Goal: Task Accomplishment & Management: Manage account settings

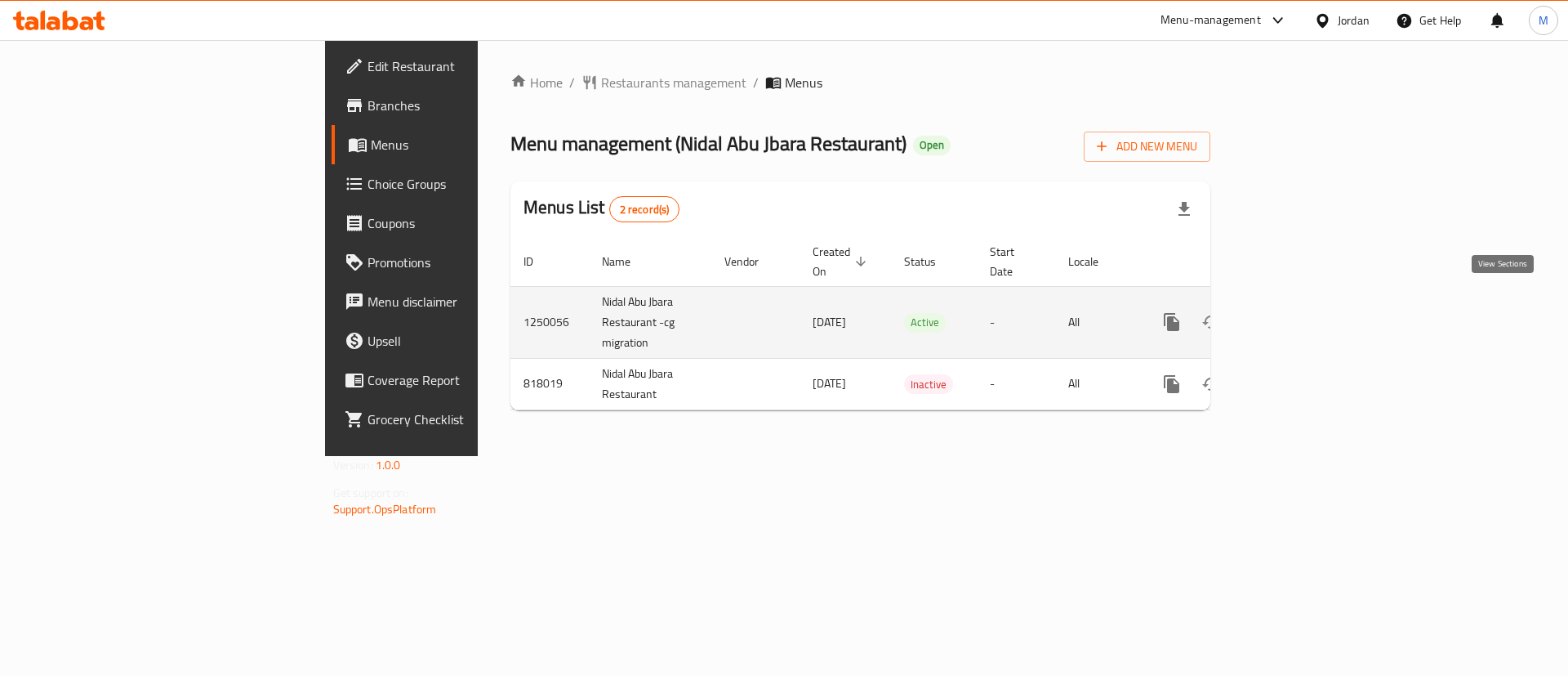
click at [1300, 312] on icon "enhanced table" at bounding box center [1289, 321] width 19 height 19
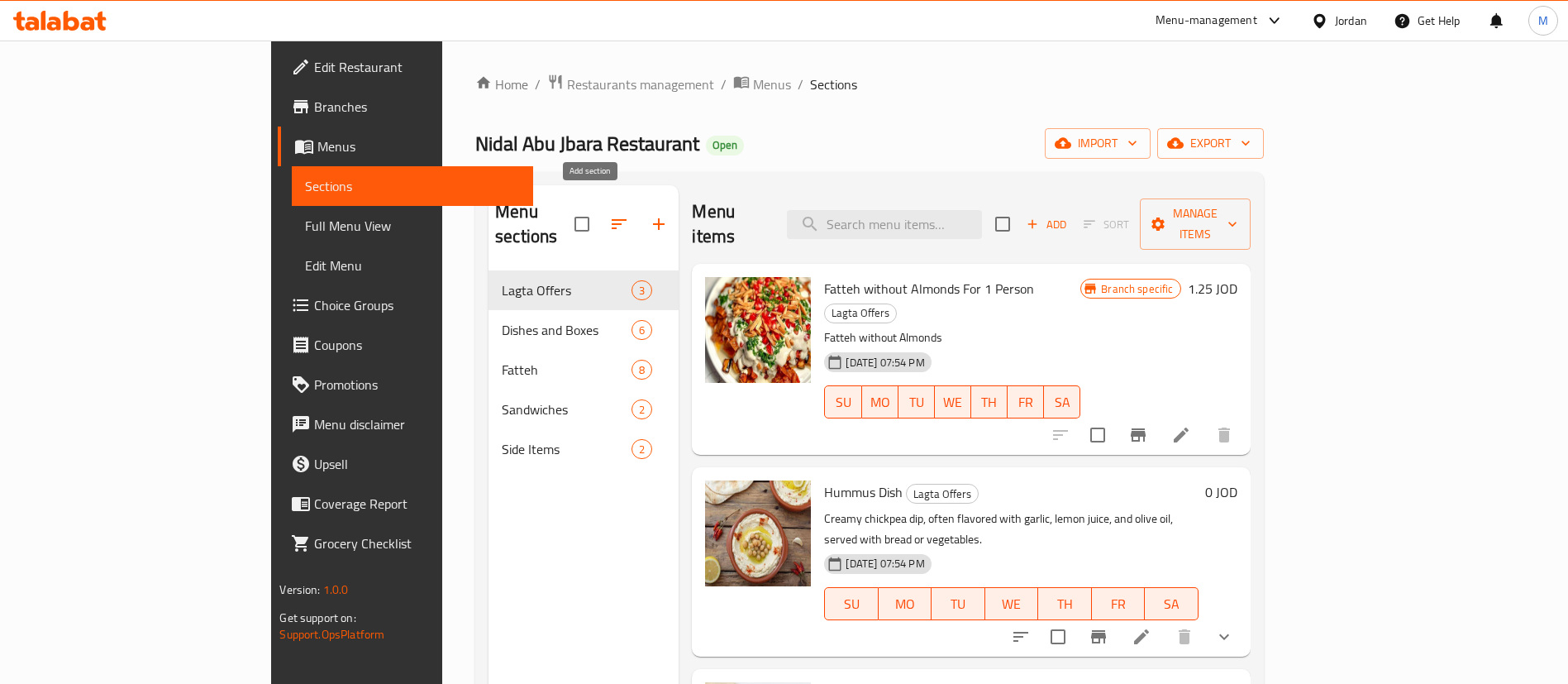
click at [648, 214] on icon "button" at bounding box center [658, 224] width 19 height 19
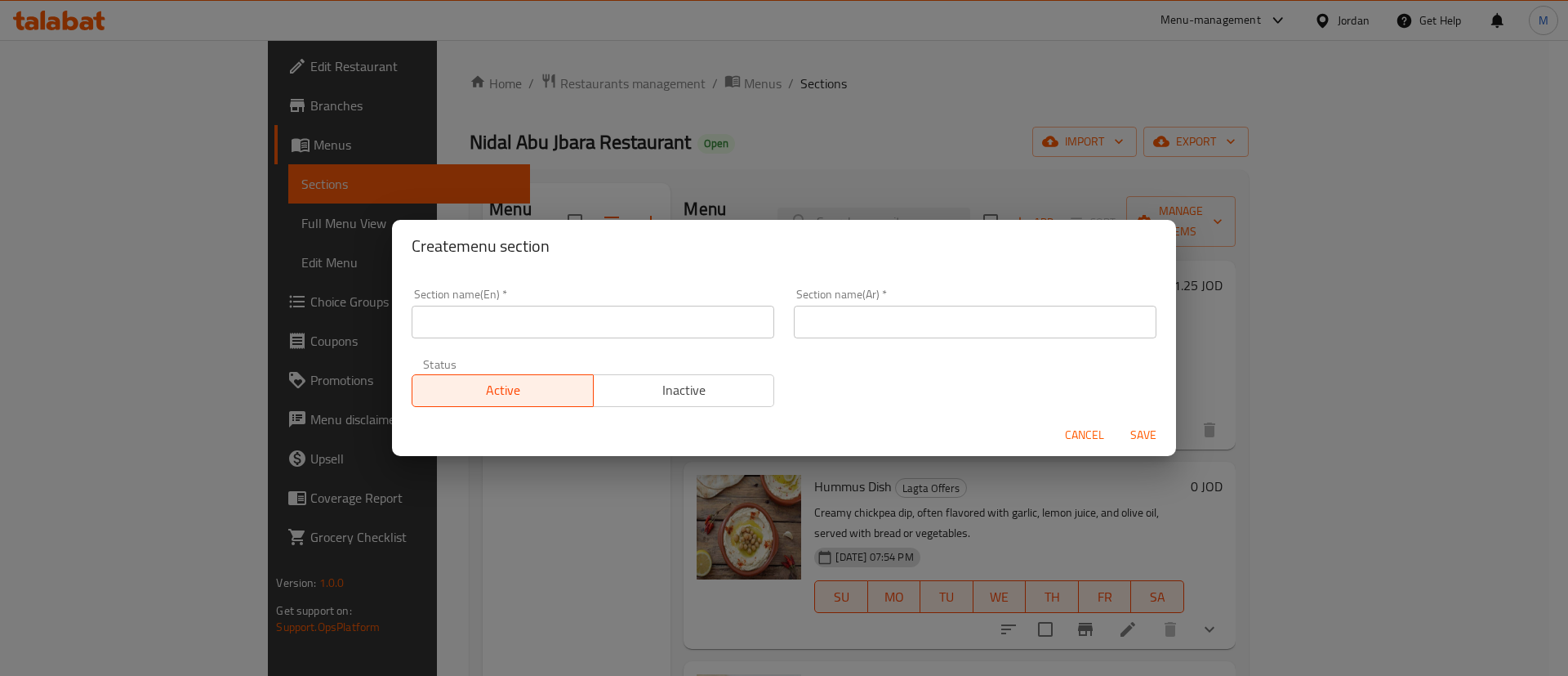
click at [645, 328] on input "text" at bounding box center [593, 321] width 362 height 32
type input "Buy 1 & Get 1"
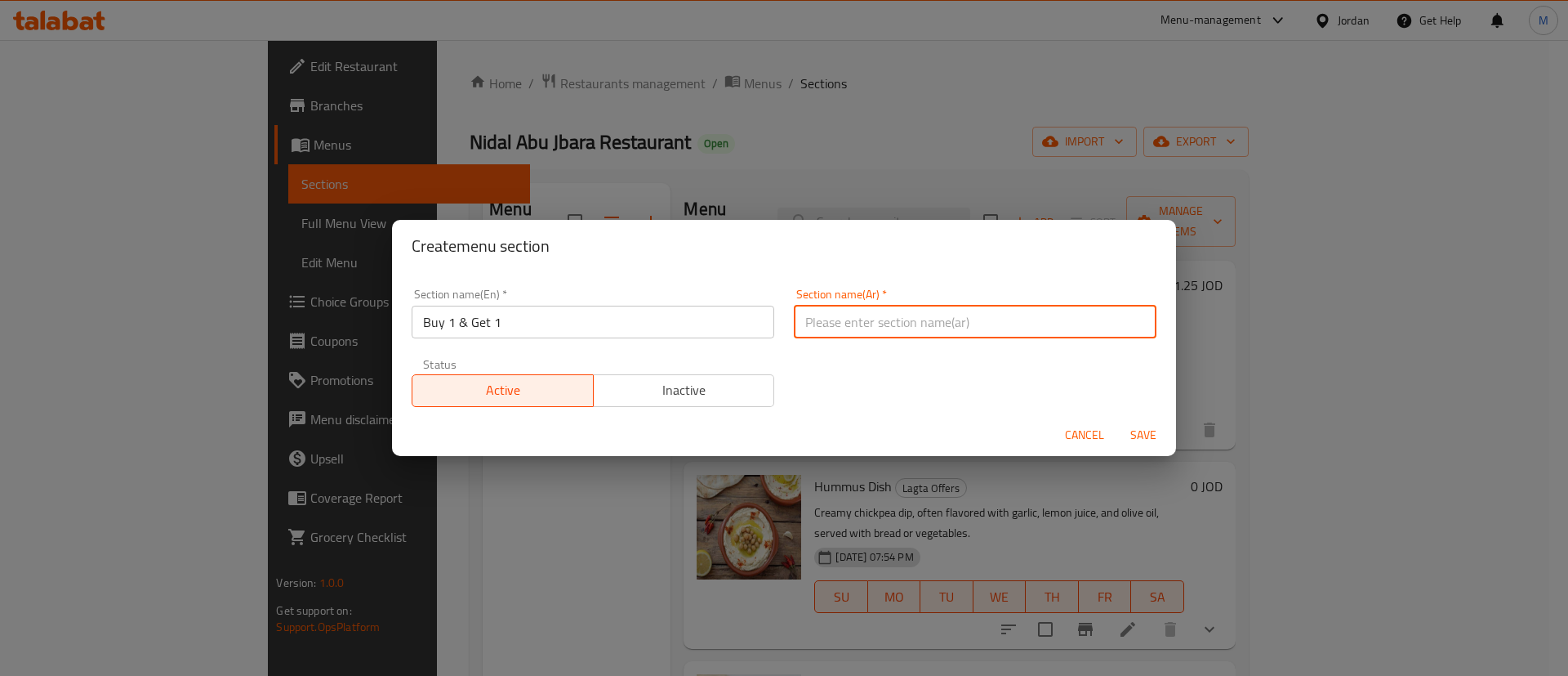
click at [913, 318] on input "text" at bounding box center [974, 321] width 362 height 32
type input "اشتري صنف واحصل على الثاني مجانا"
click at [1149, 426] on span "Save" at bounding box center [1143, 435] width 39 height 20
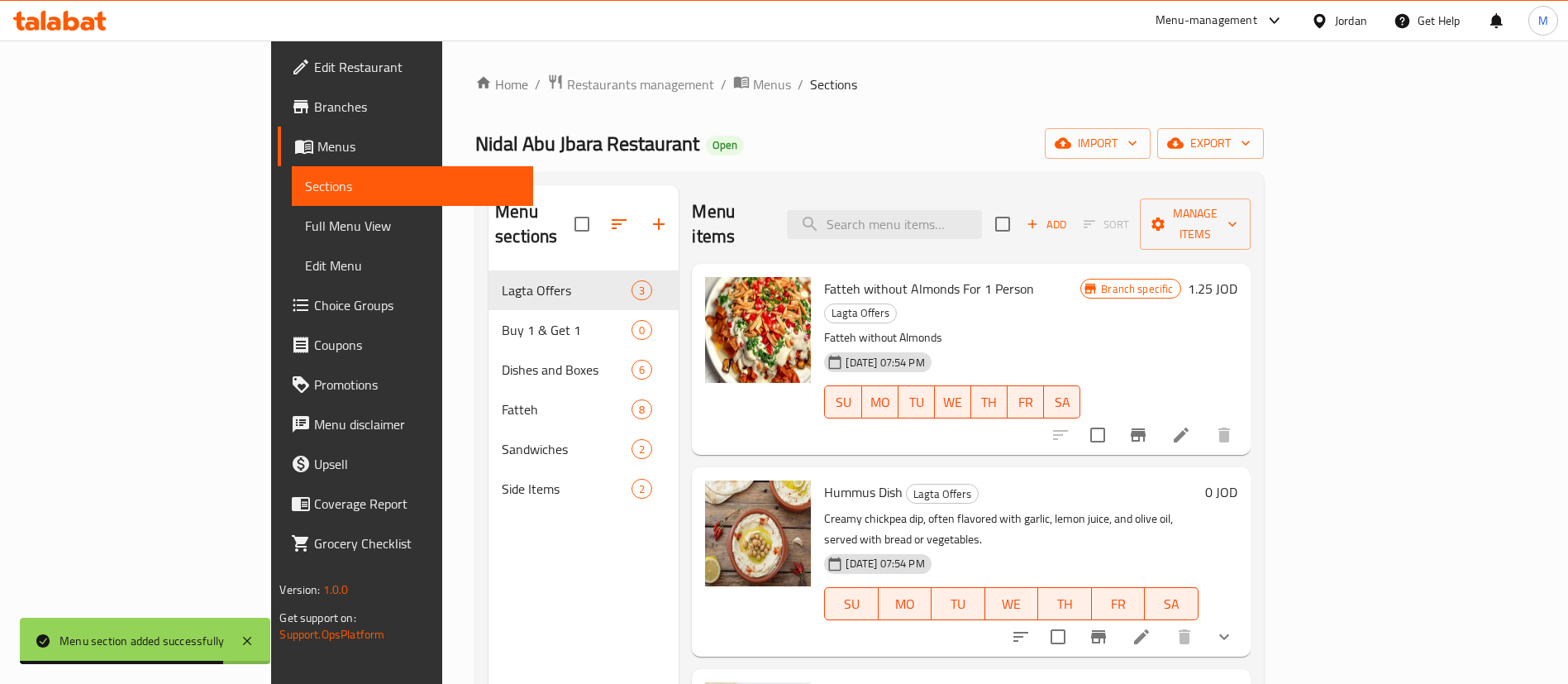
click at [610, 217] on icon "button" at bounding box center [619, 224] width 19 height 19
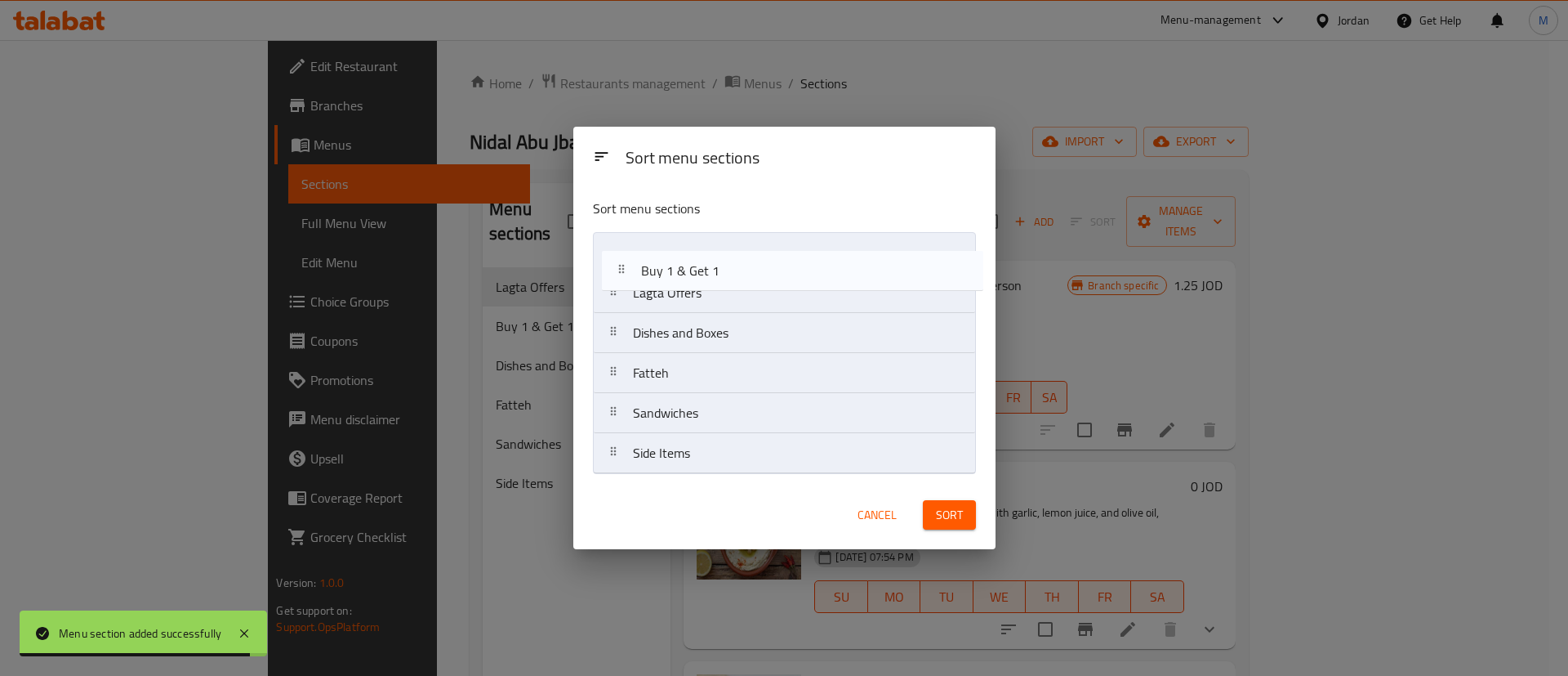
drag, startPoint x: 702, startPoint y: 293, endPoint x: 728, endPoint y: 245, distance: 54.6
click at [716, 255] on nav "Lagta Offers Buy 1 & Get 1 Dishes and Boxes Fatteh Sandwiches Side Items" at bounding box center [784, 353] width 383 height 242
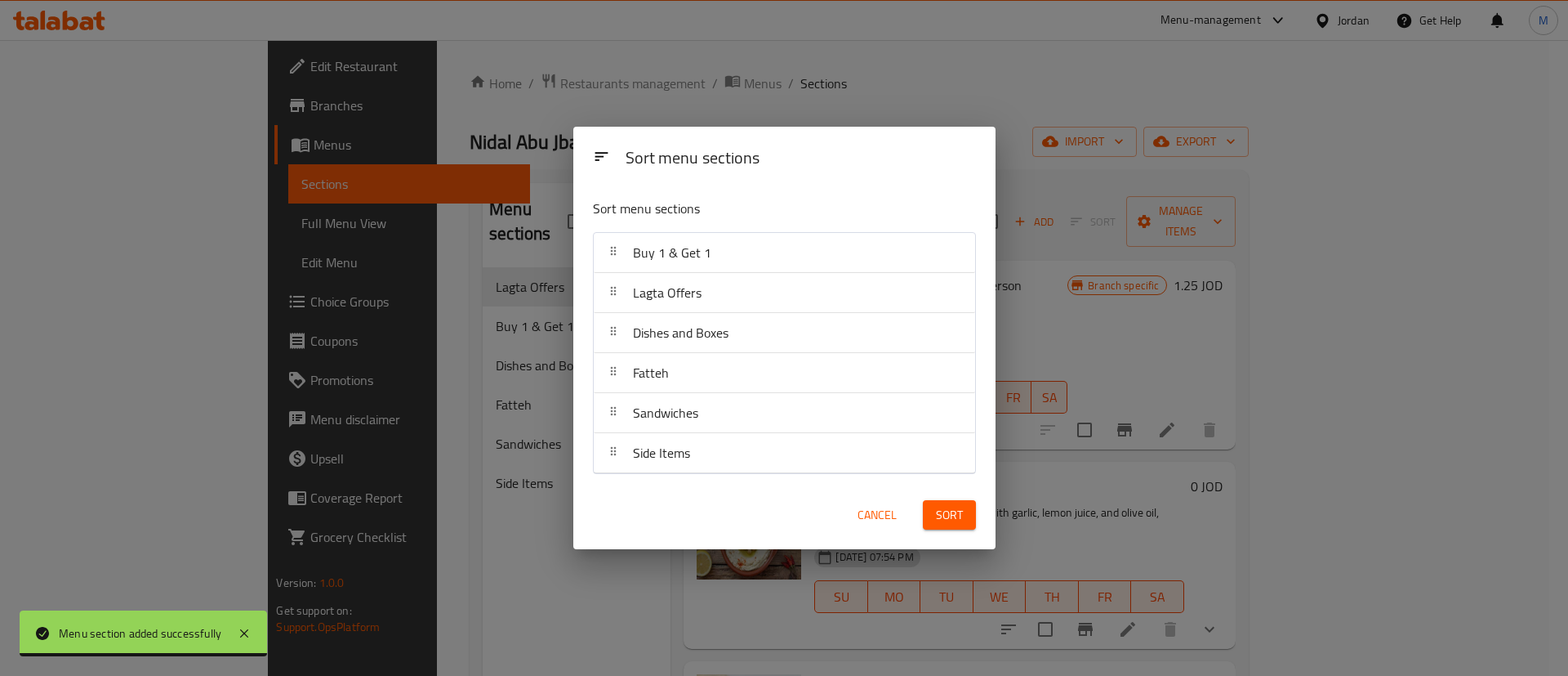
click at [958, 522] on span "Sort" at bounding box center [949, 514] width 27 height 20
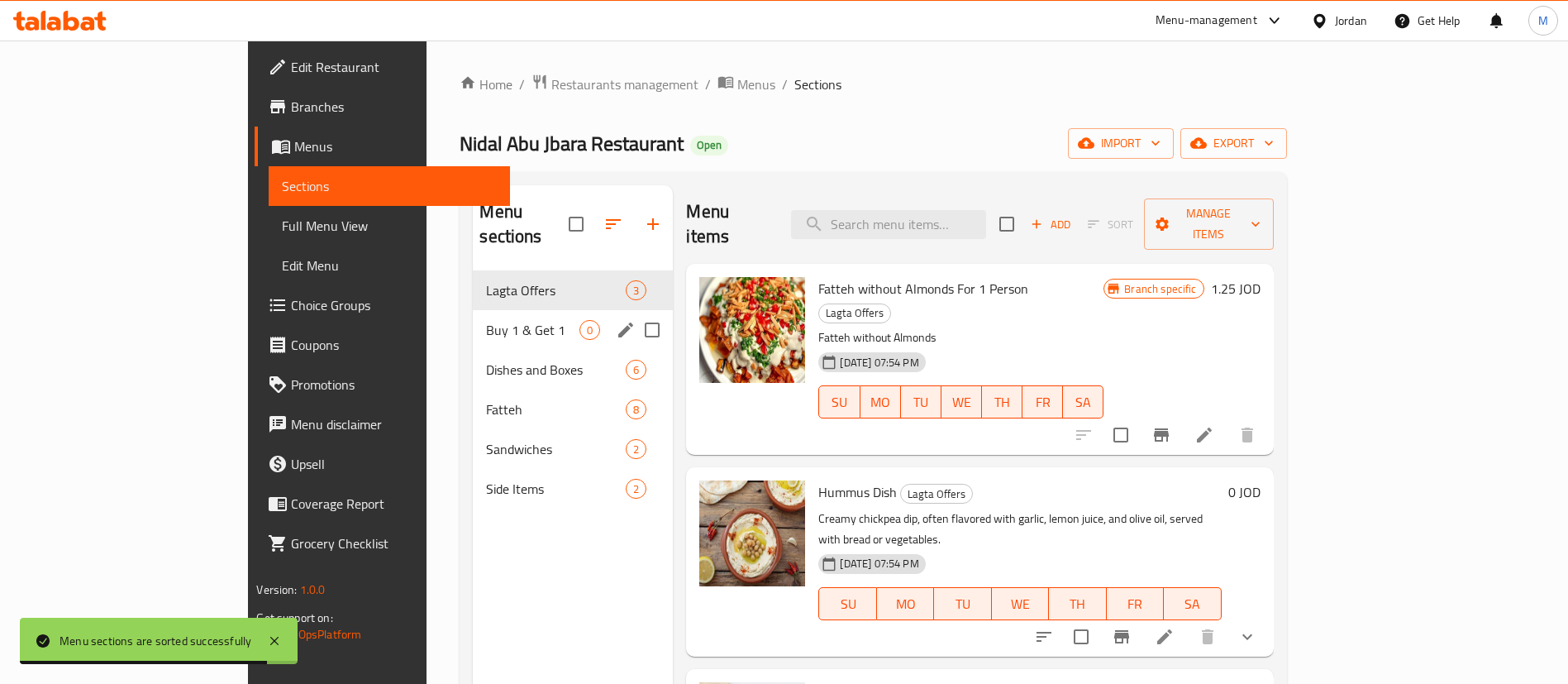
drag, startPoint x: 506, startPoint y: 281, endPoint x: 476, endPoint y: 315, distance: 45.3
click at [497, 286] on div "Lagta Offers 3 Buy 1 & Get 1 0 Dishes and Boxes 6 Fatteh 8 Sandwiches 2 Side It…" at bounding box center [572, 389] width 200 height 238
click at [473, 317] on div "Buy 1 & Get 1 0" at bounding box center [572, 330] width 200 height 40
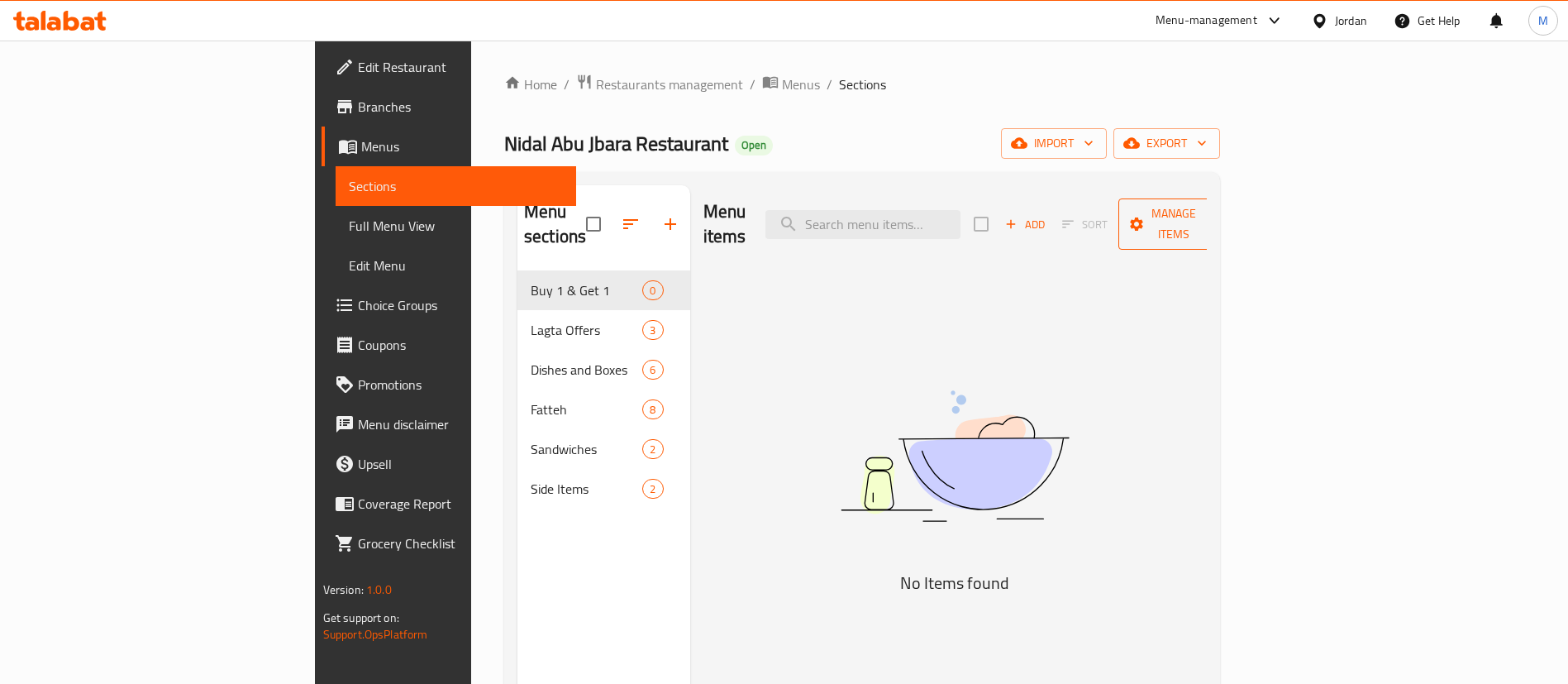
click at [1216, 203] on span "Manage items" at bounding box center [1173, 224] width 84 height 42
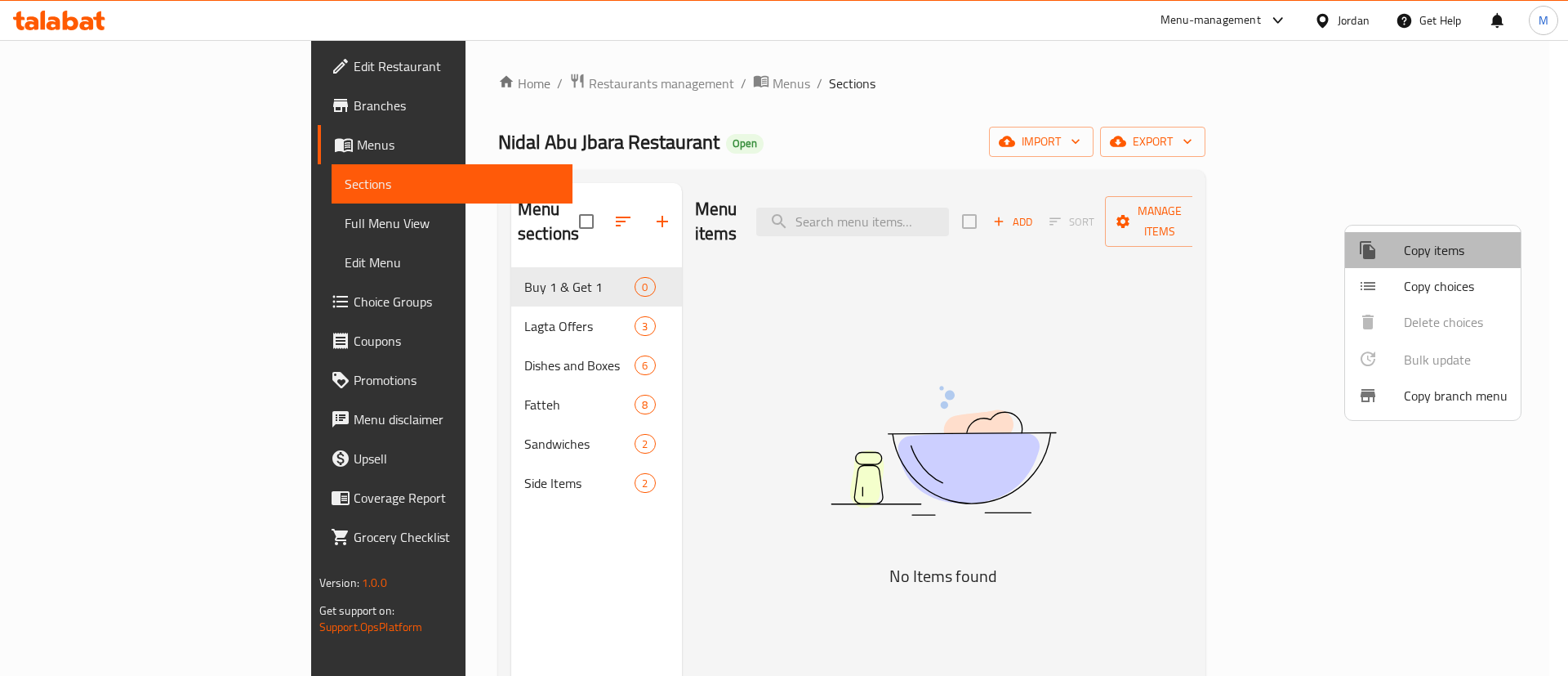
click at [1453, 256] on span "Copy items" at bounding box center [1455, 250] width 104 height 19
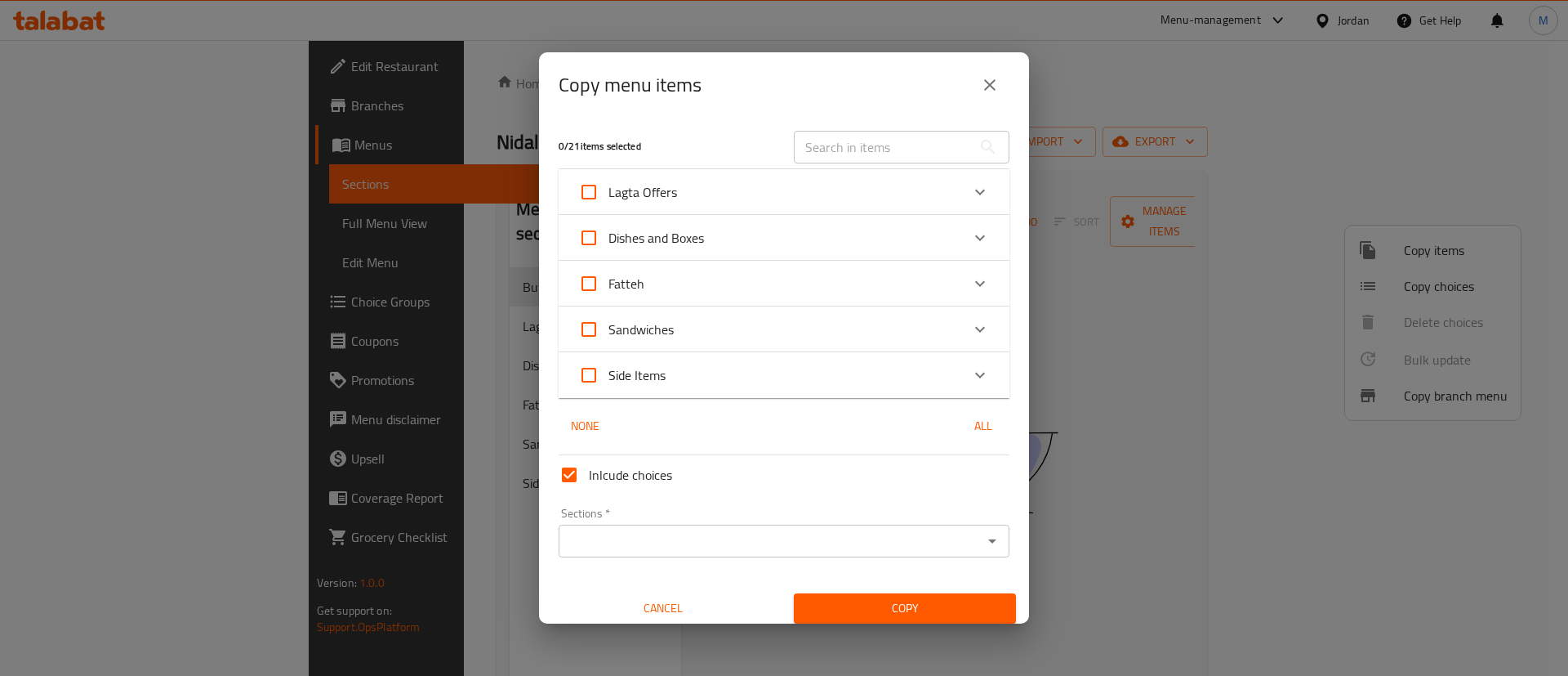
click at [903, 317] on div "Sandwiches" at bounding box center [769, 329] width 382 height 39
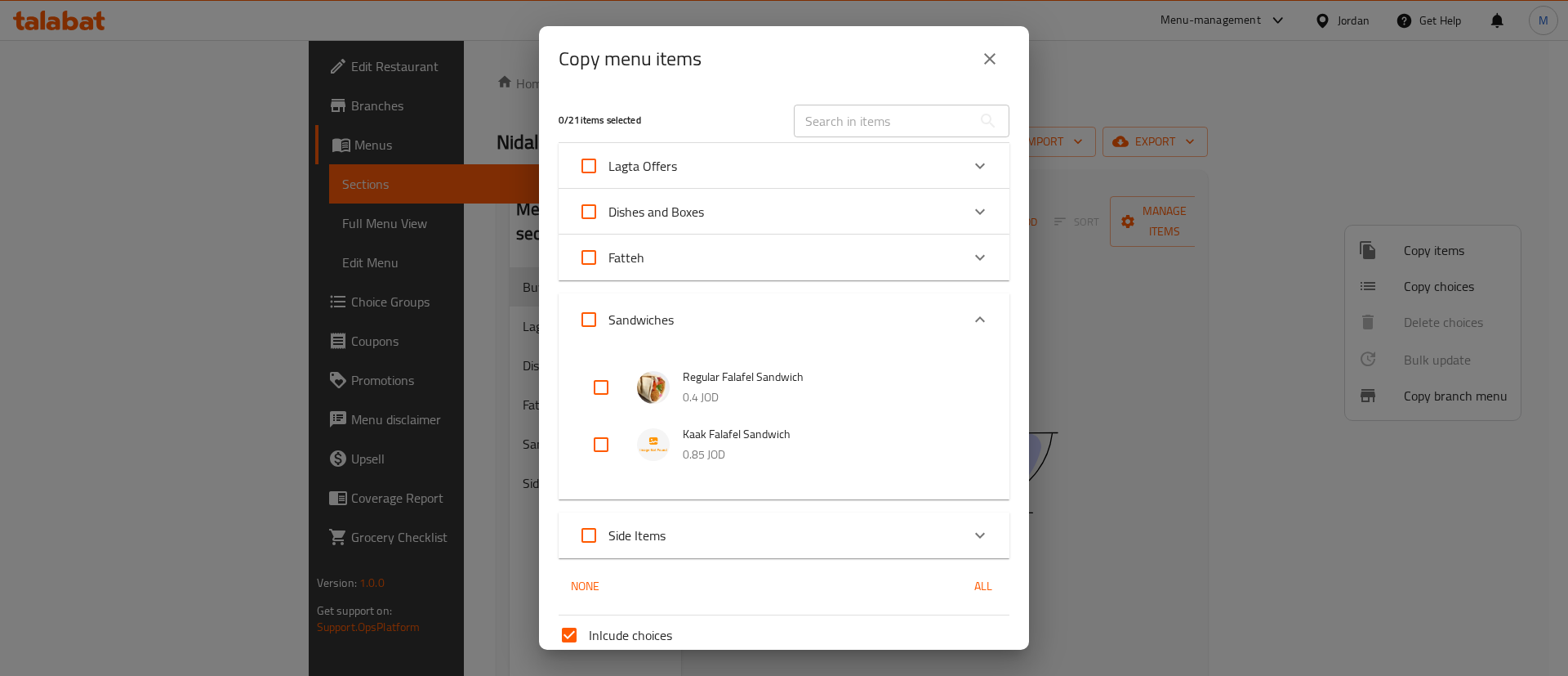
click at [591, 317] on input "Sandwiches" at bounding box center [588, 319] width 39 height 39
checkbox input "true"
click at [863, 208] on div "Dishes and Boxes" at bounding box center [769, 211] width 382 height 39
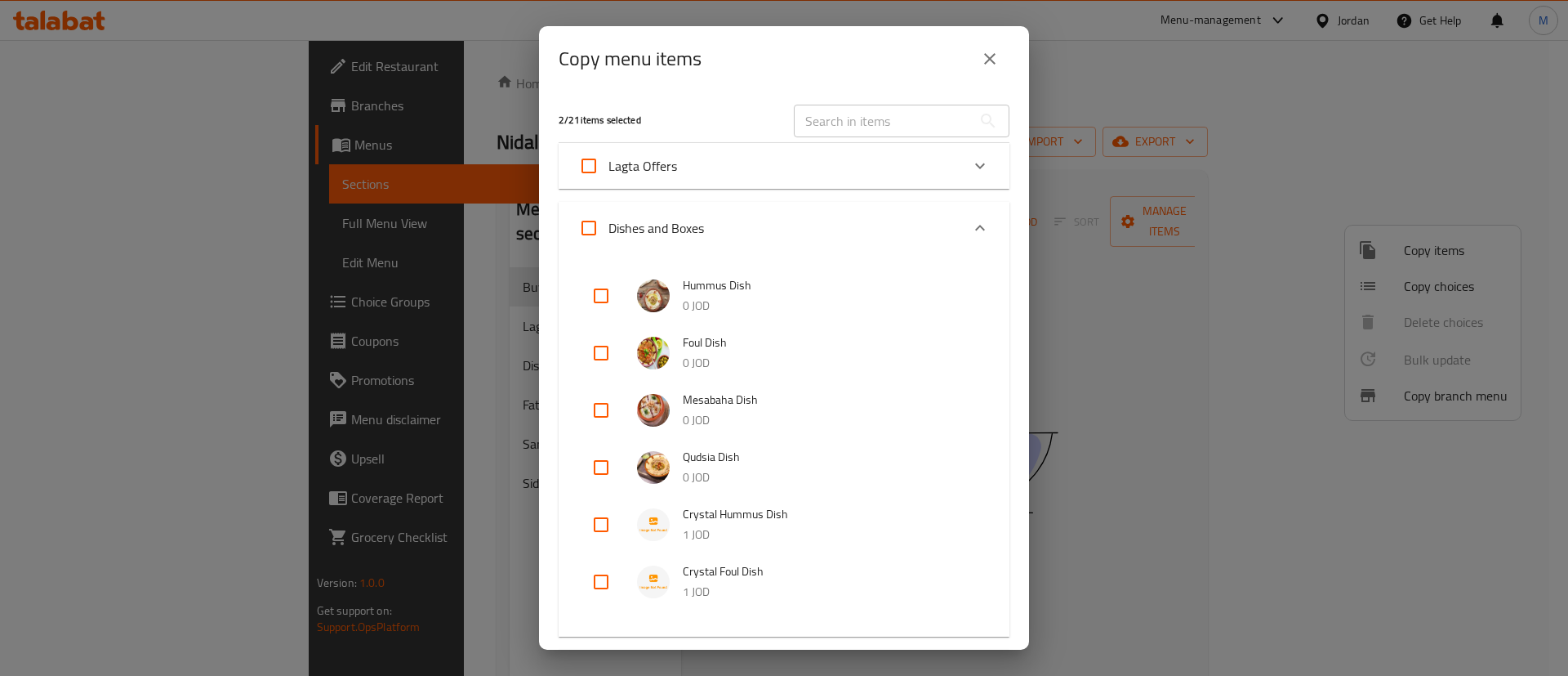
click at [604, 293] on input "checkbox" at bounding box center [601, 295] width 39 height 39
checkbox input "true"
click at [605, 367] on input "checkbox" at bounding box center [601, 353] width 39 height 39
checkbox input "true"
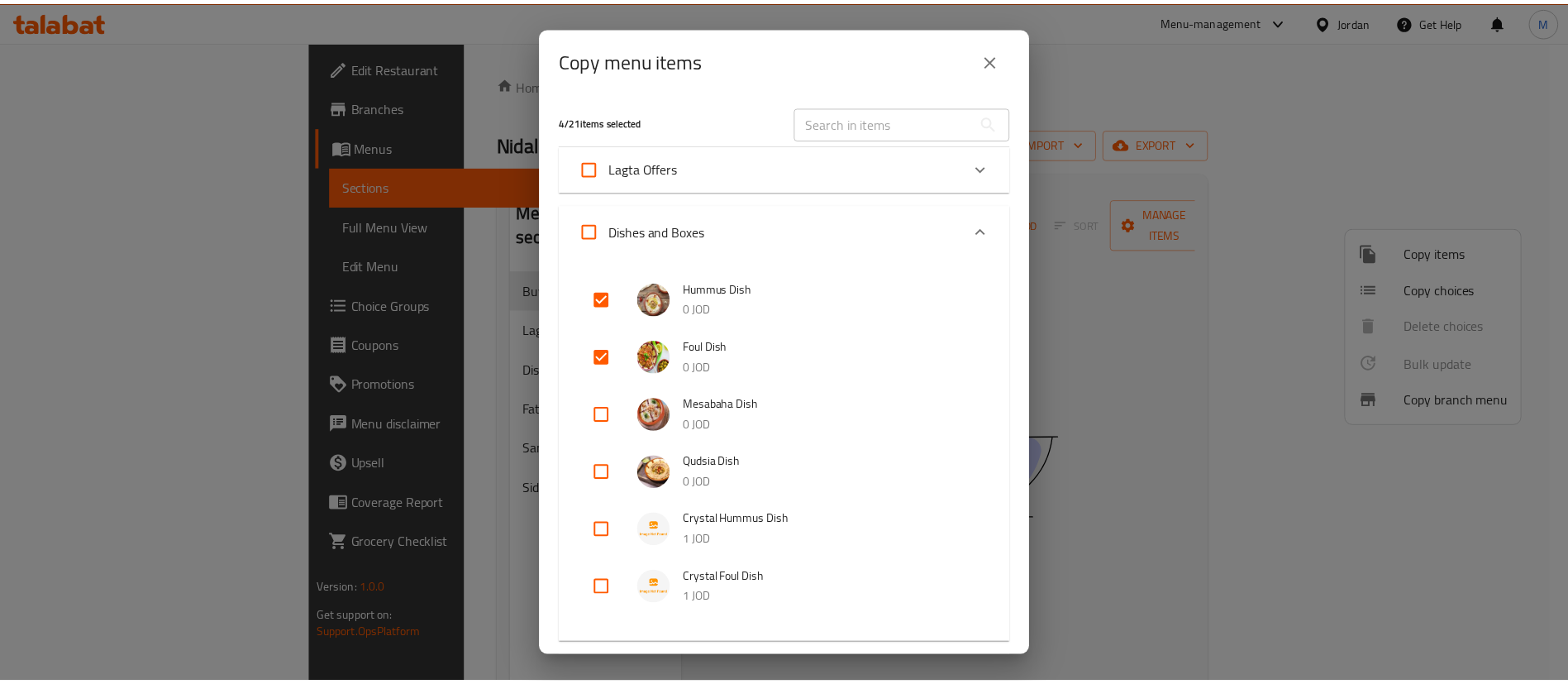
scroll to position [566, 0]
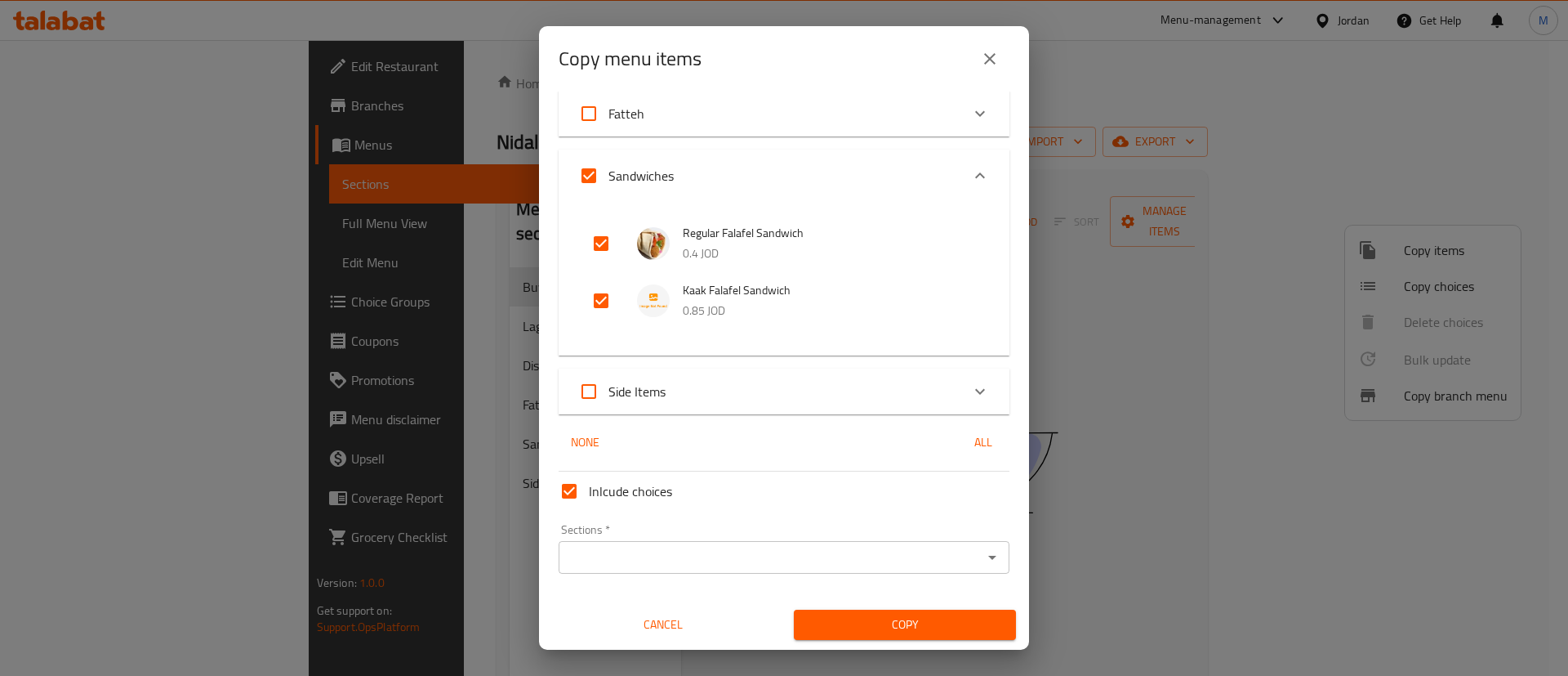
click at [811, 558] on input "Sections   *" at bounding box center [771, 557] width 414 height 23
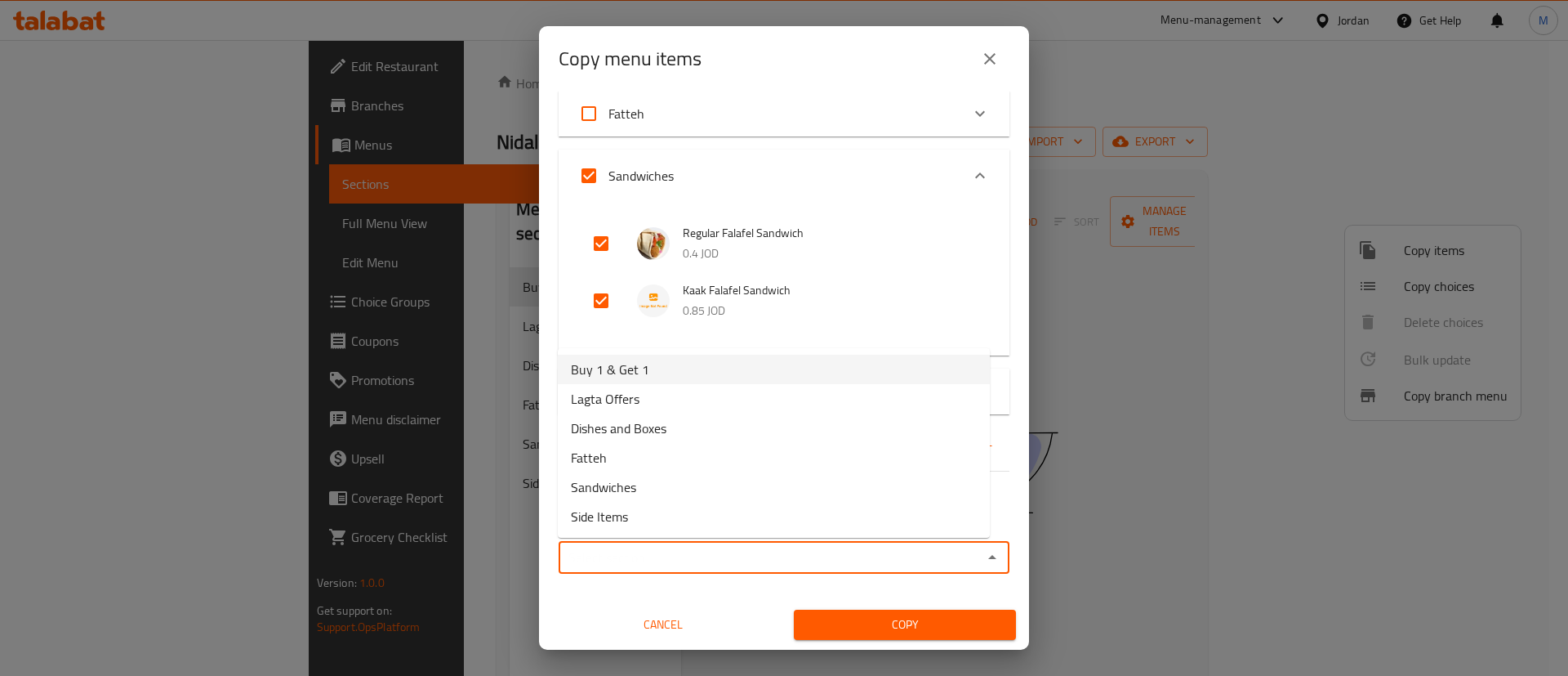
click at [759, 359] on li "Buy 1 & Get 1" at bounding box center [774, 369] width 432 height 30
type input "Buy 1 & Get 1"
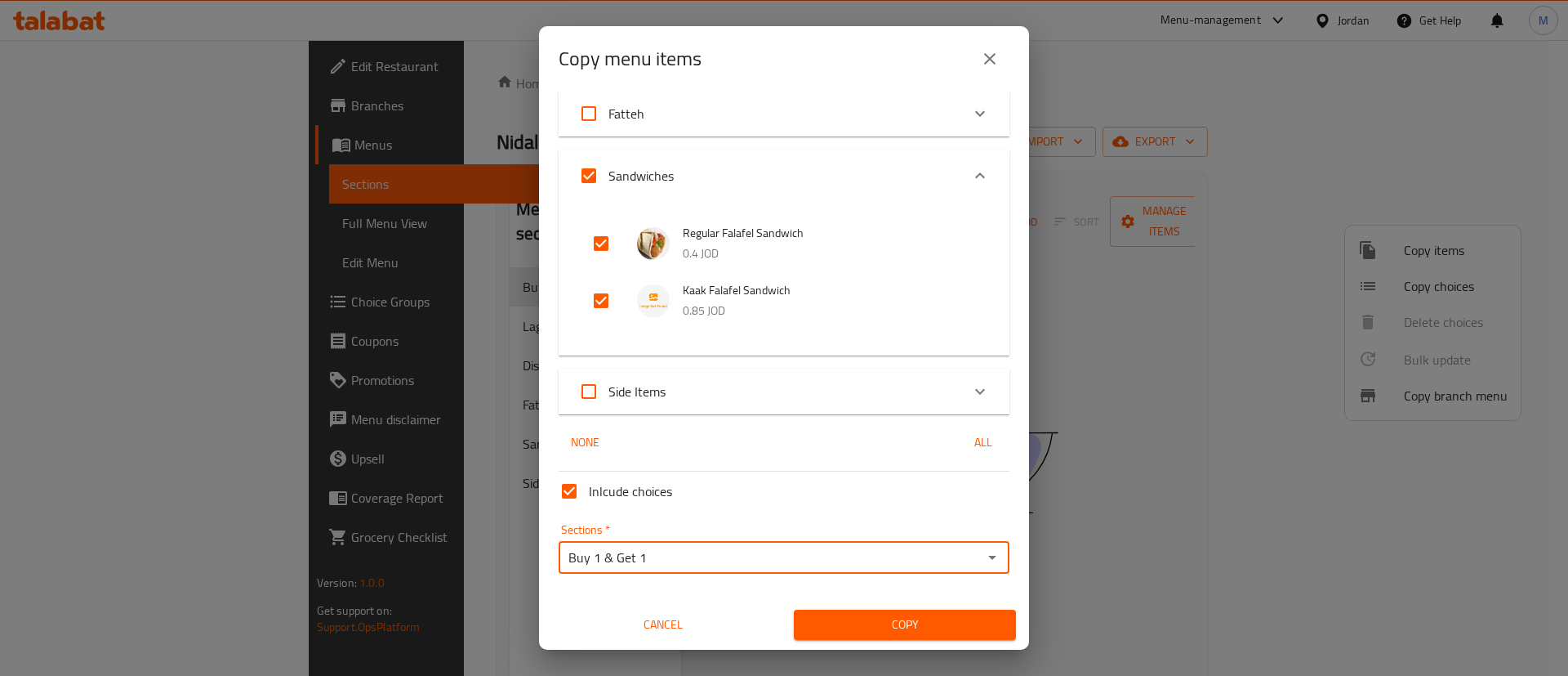
click at [905, 637] on button "Copy" at bounding box center [904, 624] width 222 height 31
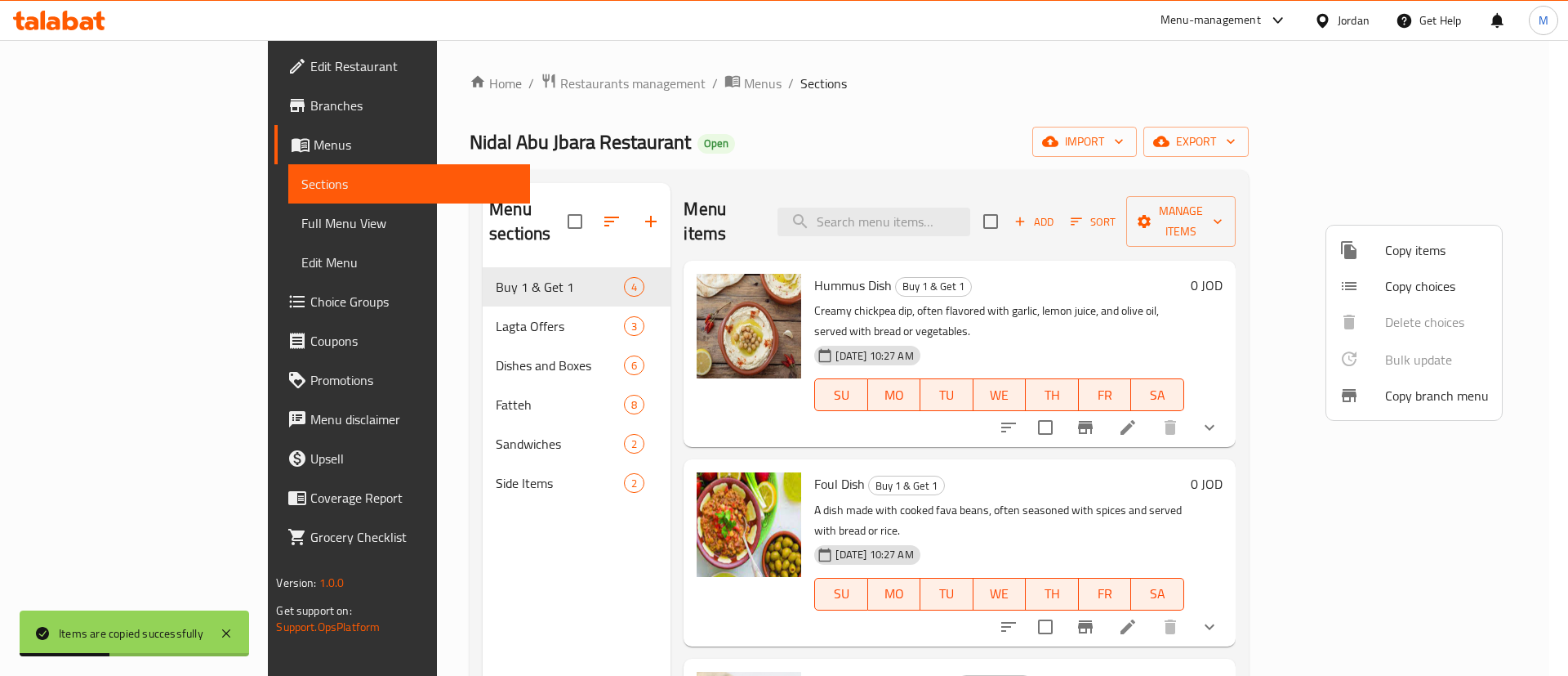
click at [1181, 82] on div at bounding box center [784, 338] width 1568 height 676
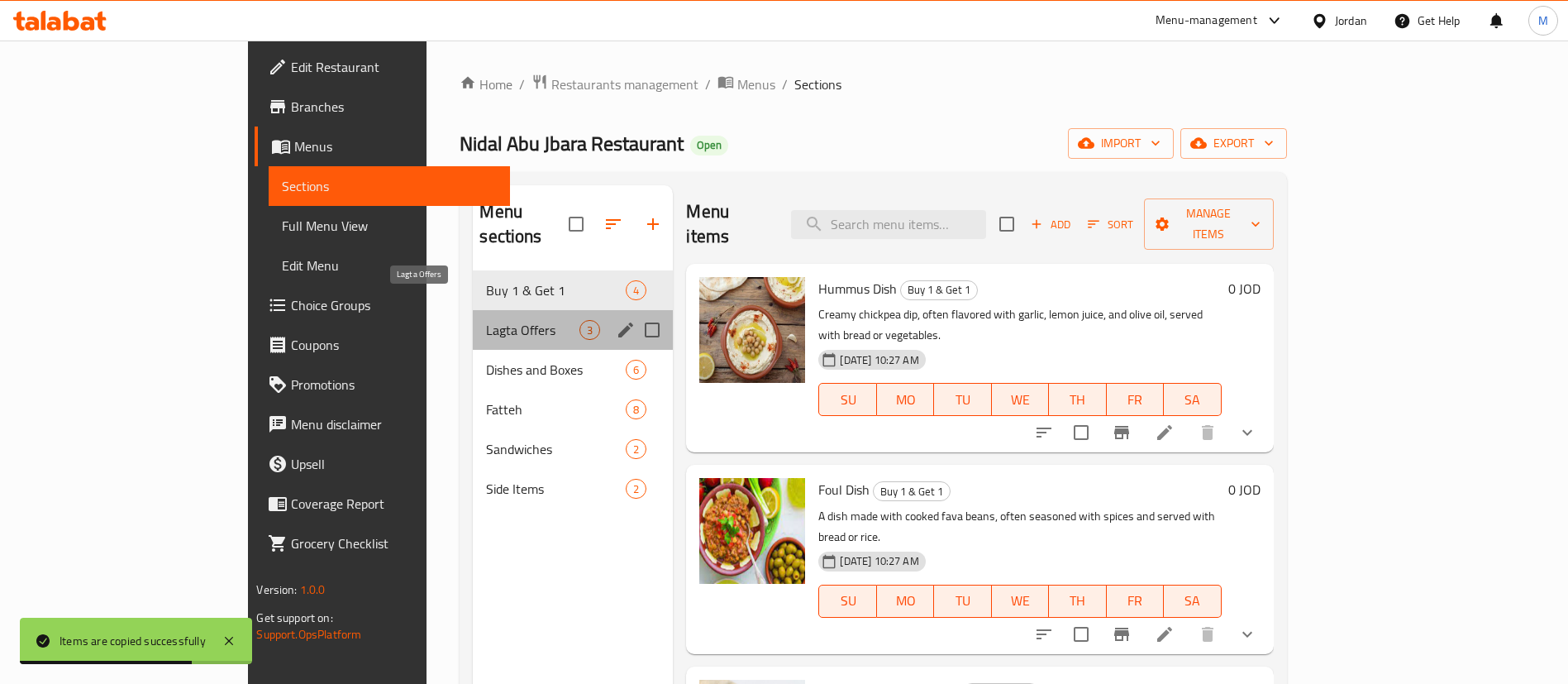
click at [513, 320] on span "Lagta Offers" at bounding box center [533, 330] width 94 height 19
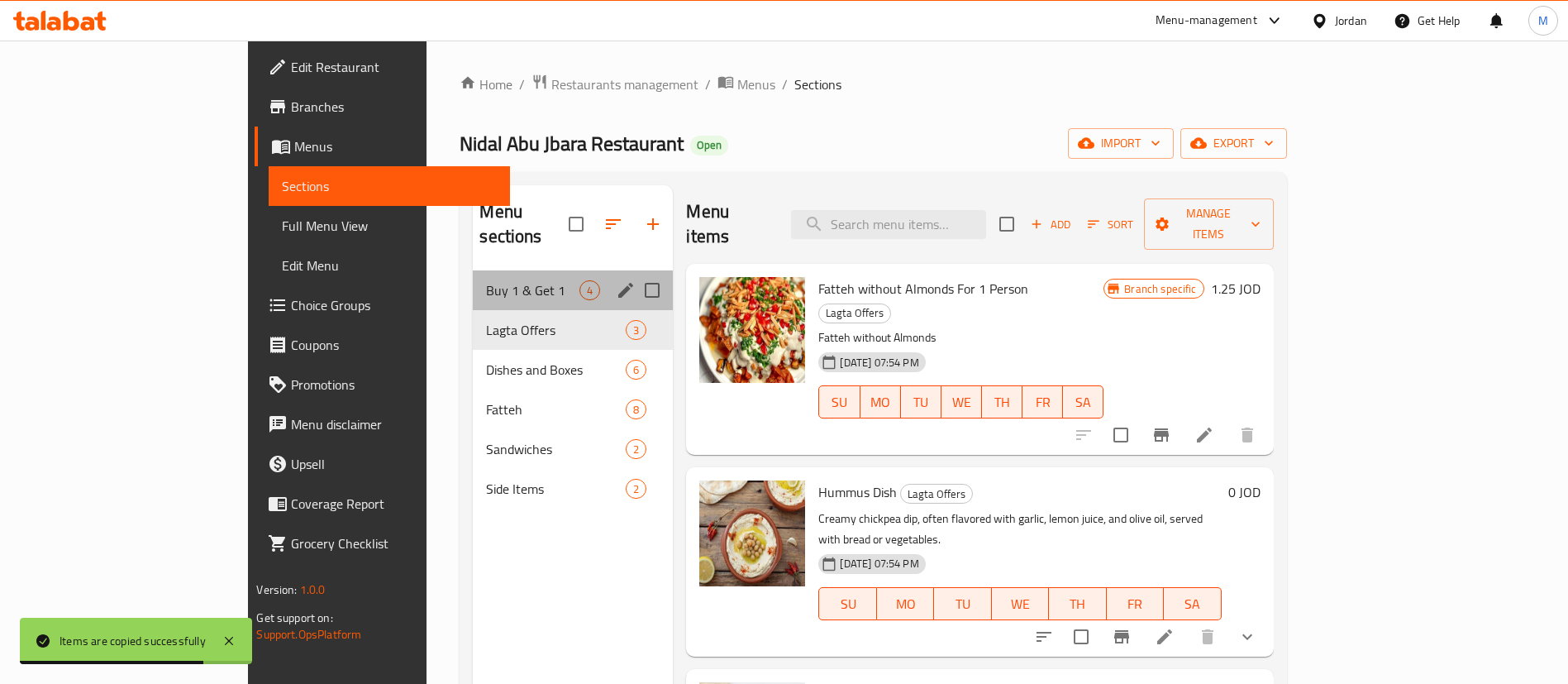
click at [473, 270] on div "Buy 1 & Get 1 4" at bounding box center [572, 290] width 200 height 40
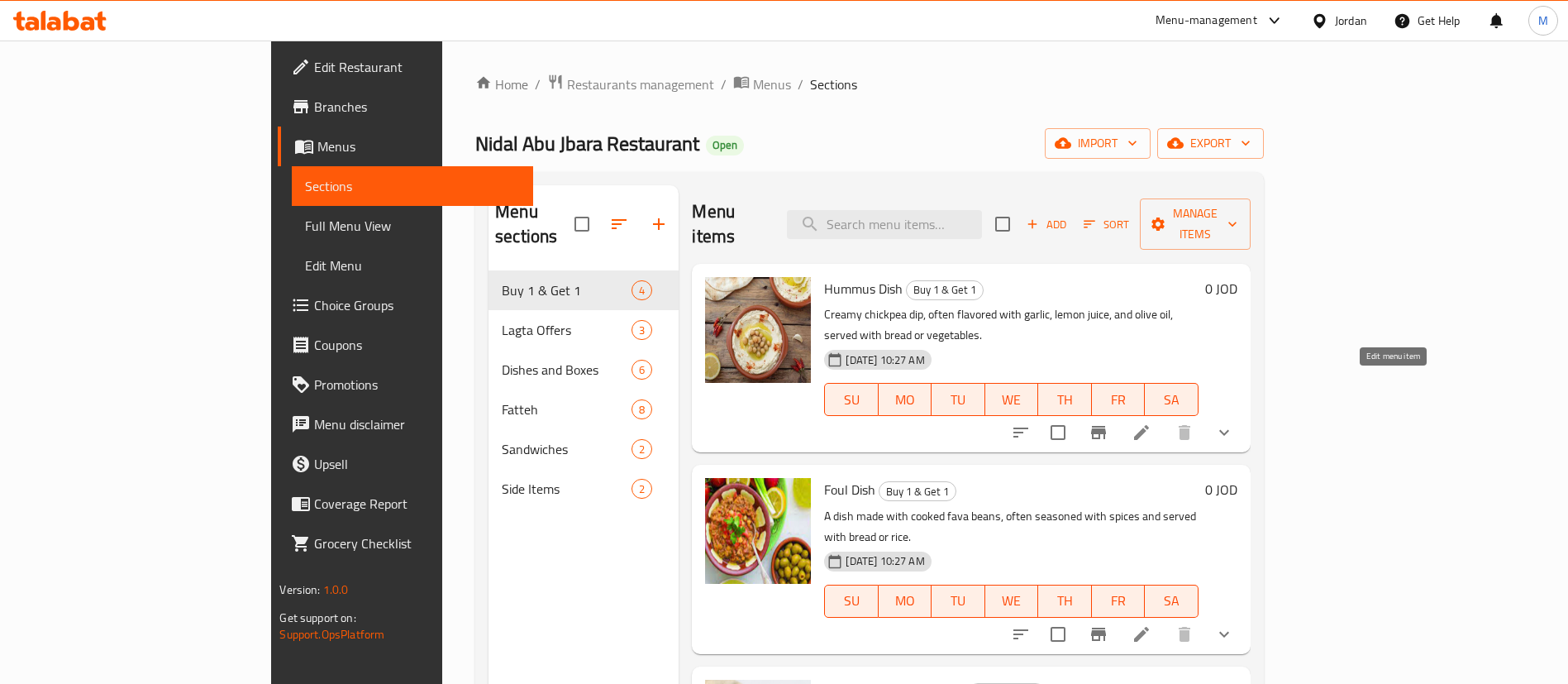
click at [1151, 422] on icon at bounding box center [1141, 432] width 19 height 19
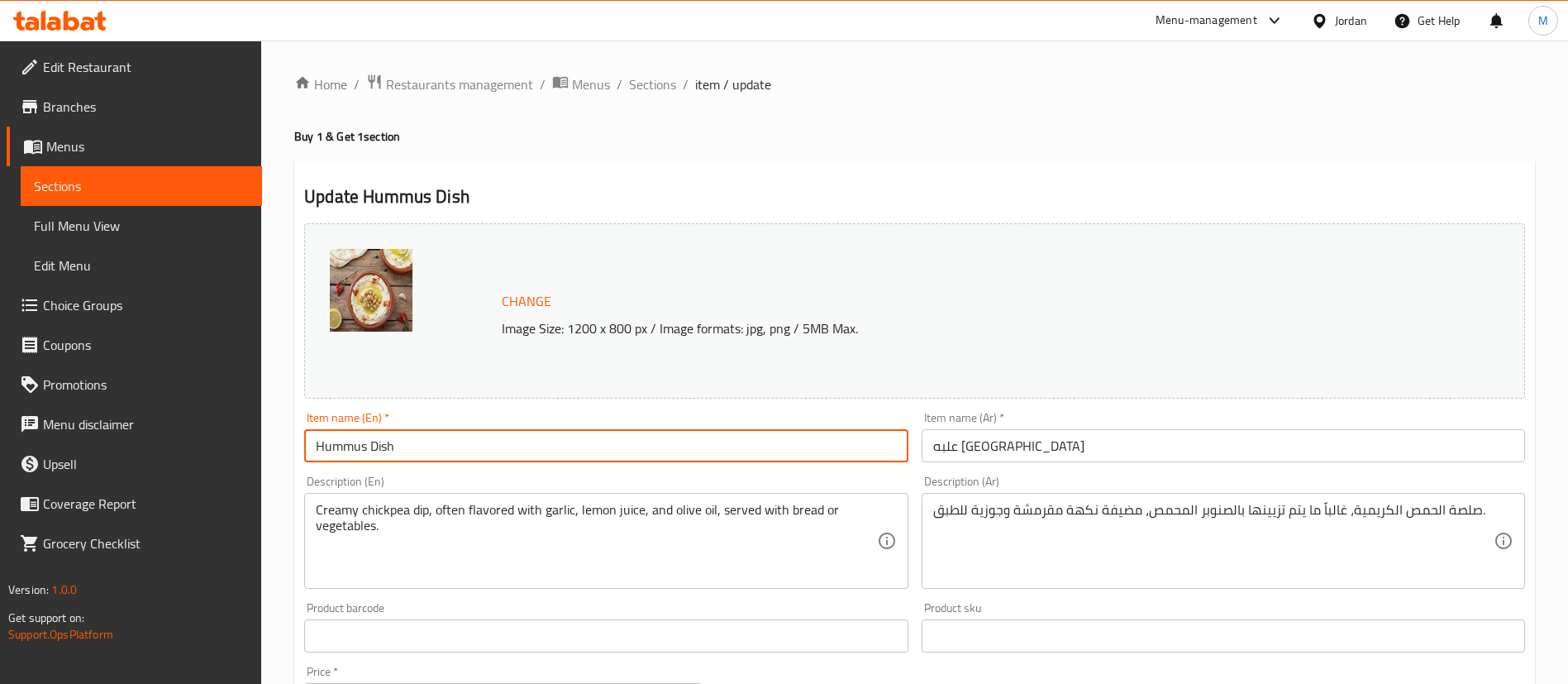
click at [319, 445] on input "Hummus Dish" at bounding box center [605, 445] width 603 height 33
click at [311, 445] on input "Hummus Dish" at bounding box center [605, 445] width 603 height 33
type input "Buy 1 Hummus Dish and get 1 free"
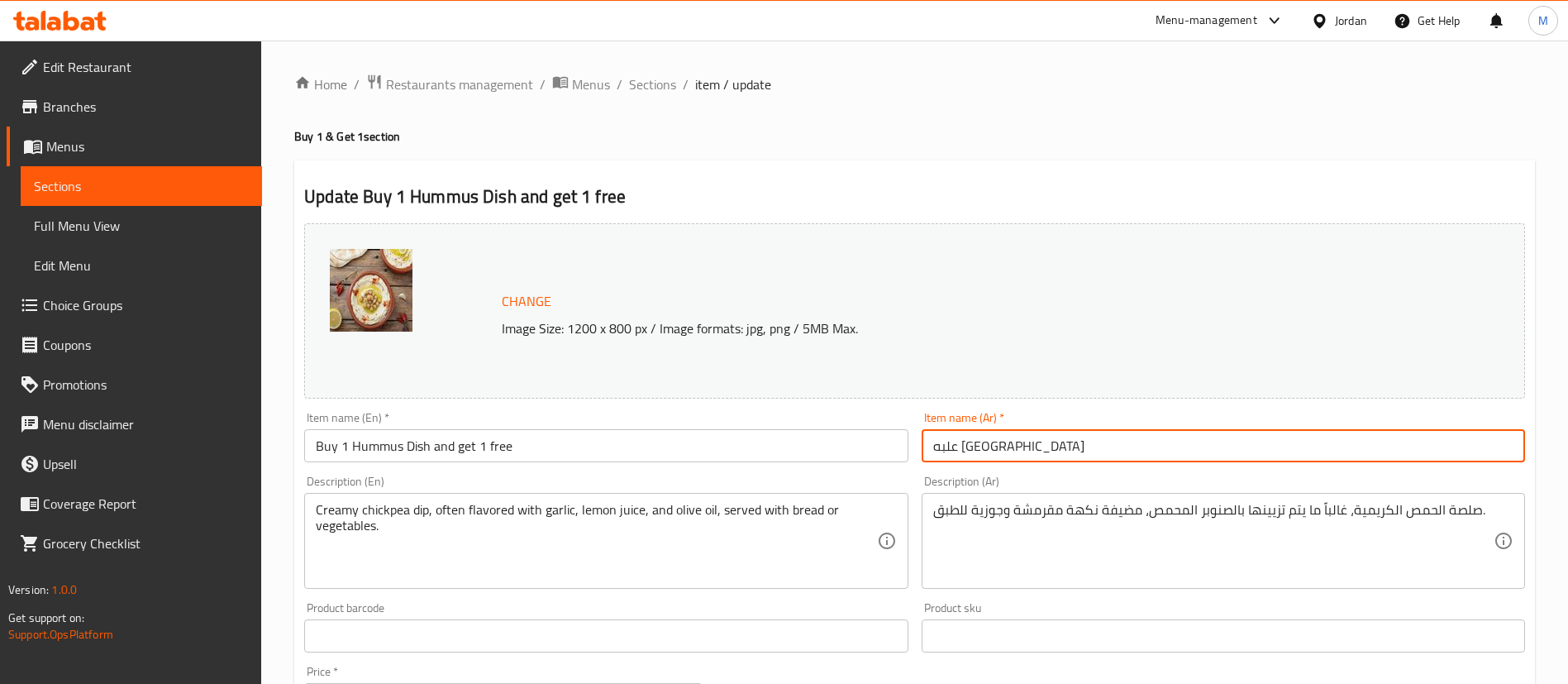
click at [933, 445] on input "علبه [GEOGRAPHIC_DATA]" at bounding box center [1223, 445] width 603 height 33
click at [1178, 452] on input "اشتري علبه حمص" at bounding box center [1223, 445] width 603 height 33
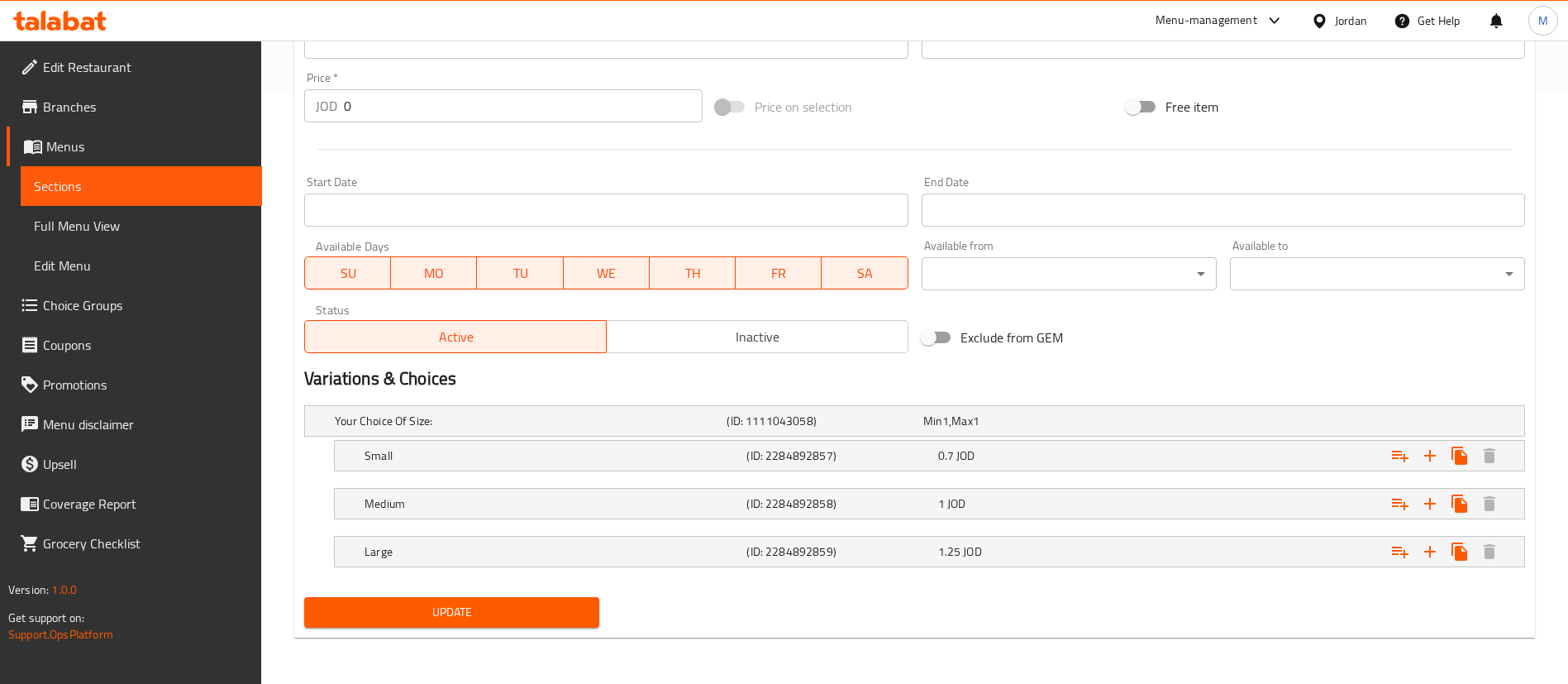
type input "اشتري علبه [GEOGRAPHIC_DATA] واحصل على الثانية مجانا"
click at [572, 610] on span "Update" at bounding box center [451, 612] width 269 height 20
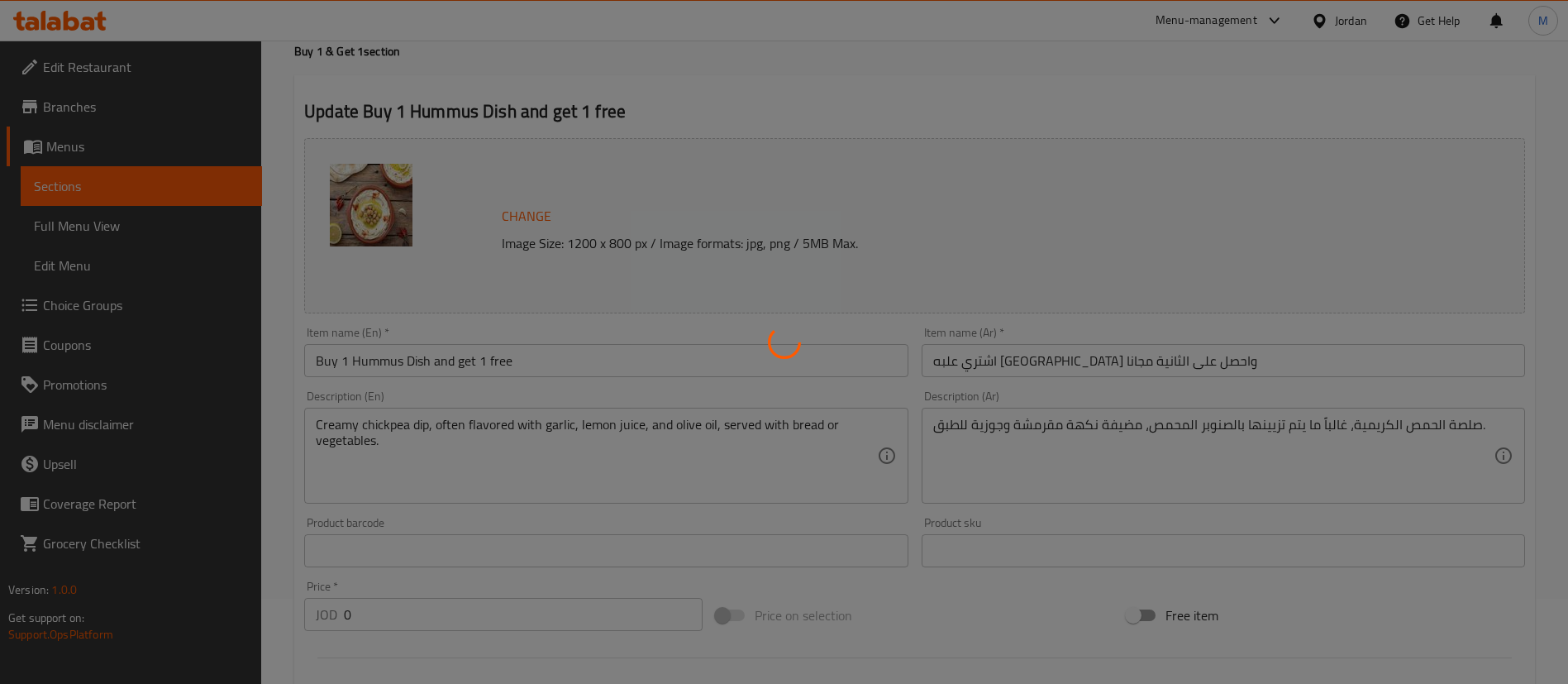
scroll to position [0, 0]
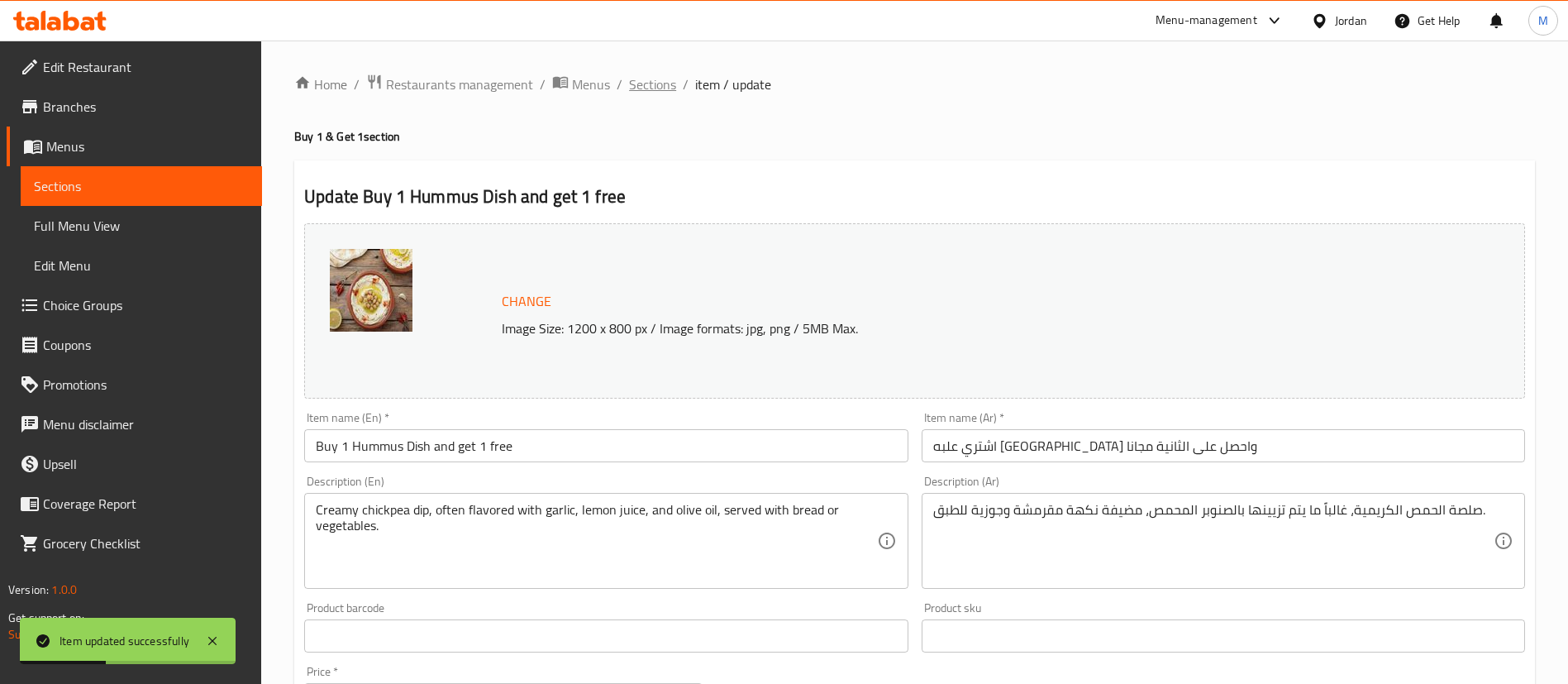
click at [660, 75] on span "Sections" at bounding box center [652, 84] width 47 height 19
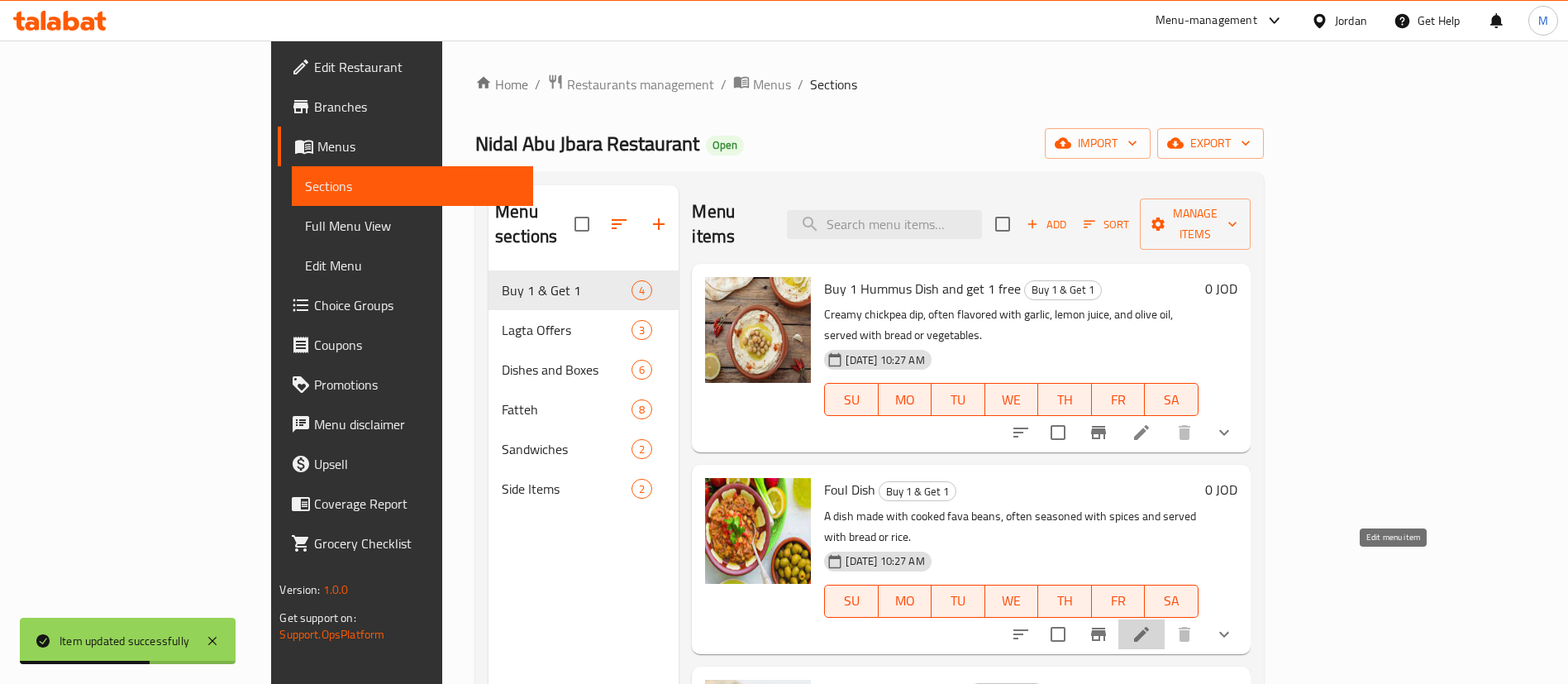
click at [1151, 624] on icon at bounding box center [1141, 634] width 19 height 19
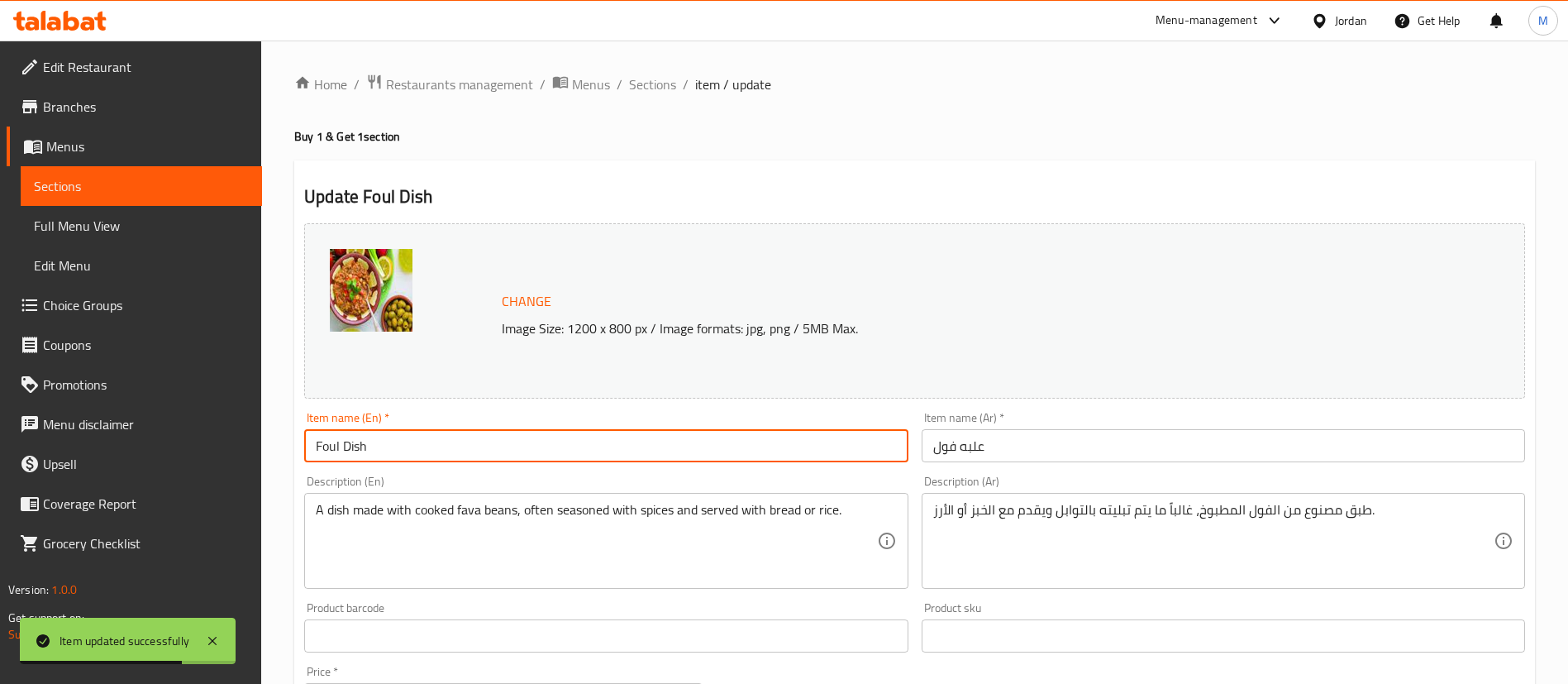
drag, startPoint x: 316, startPoint y: 445, endPoint x: 652, endPoint y: 437, distance: 336.1
click at [317, 443] on input "Foul Dish" at bounding box center [605, 445] width 603 height 33
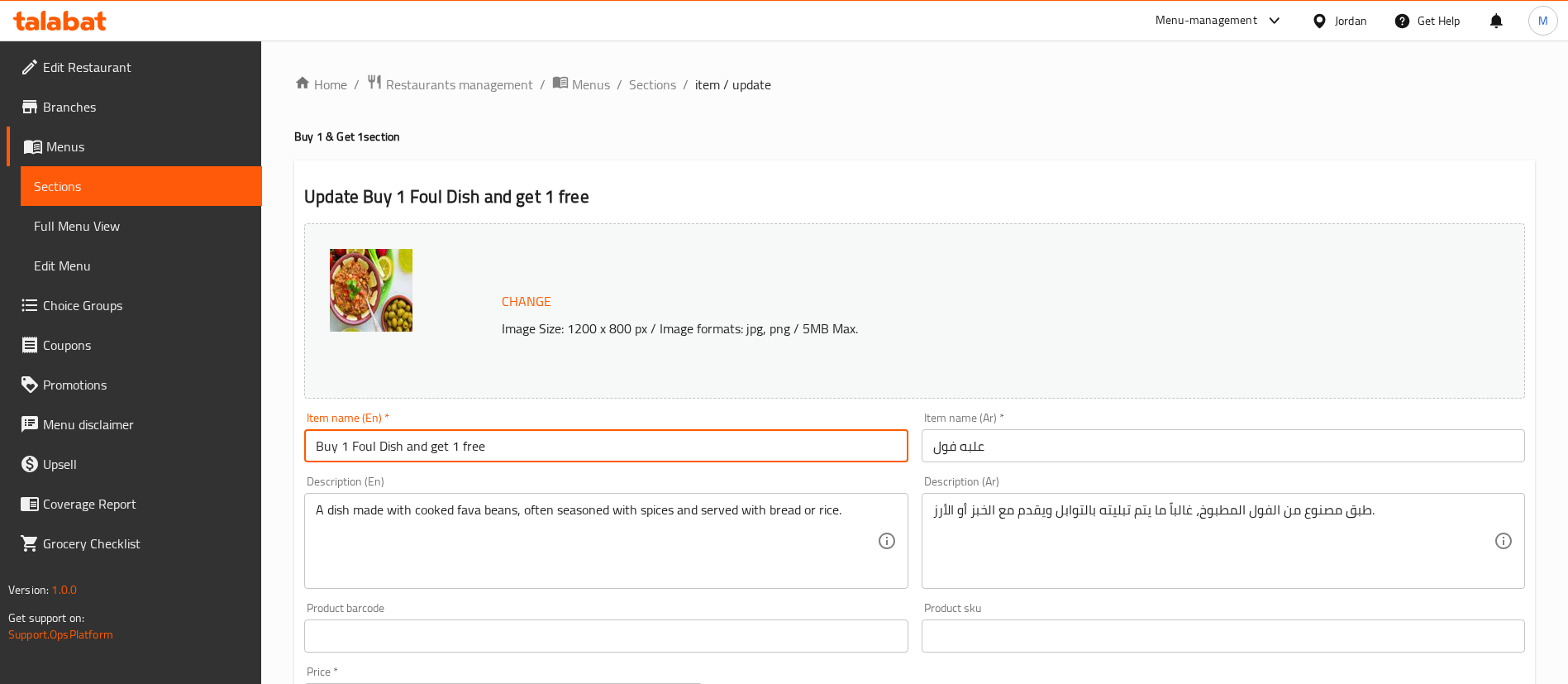
type input "Buy 1 Foul Dish and get 1 free"
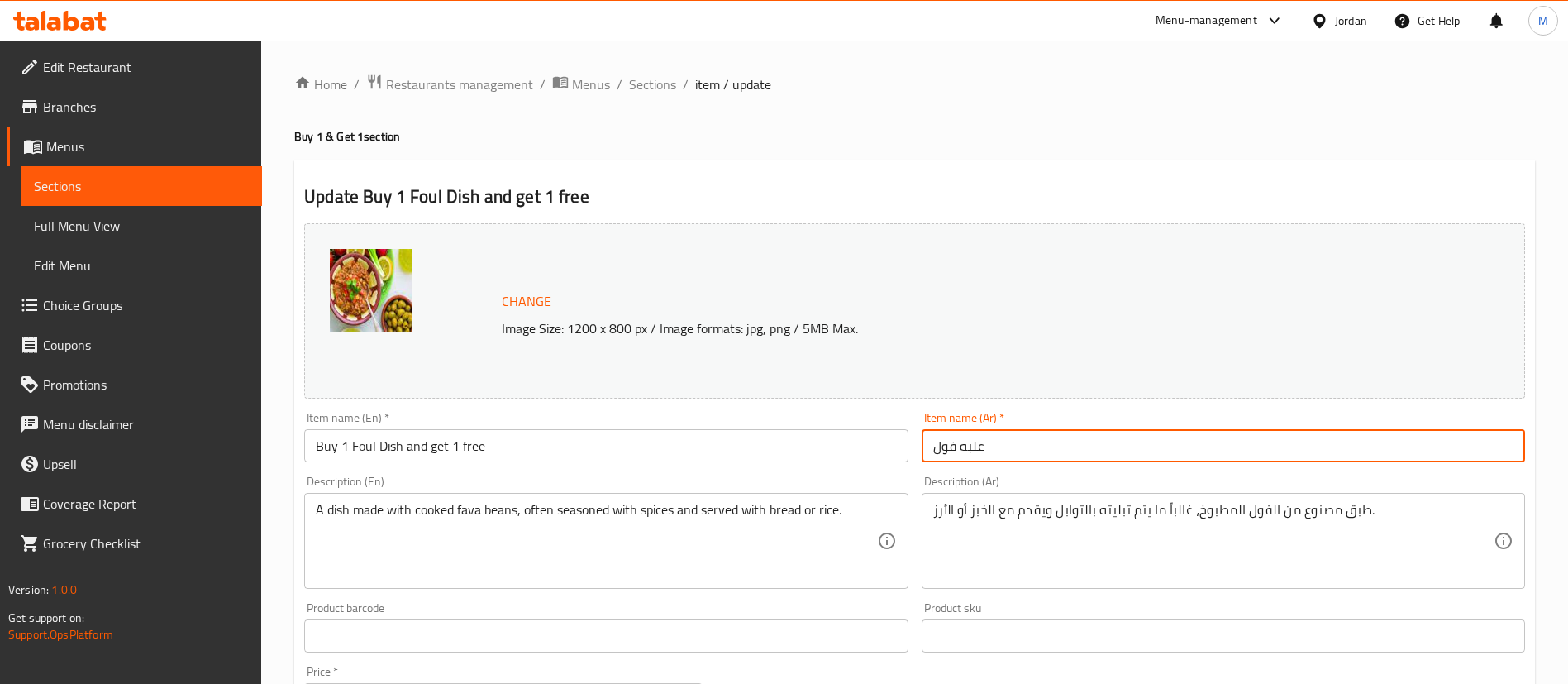
click at [933, 445] on input "علبه فول" at bounding box center [1223, 445] width 603 height 33
click at [1140, 452] on input "اشتري علبه فول" at bounding box center [1223, 445] width 603 height 33
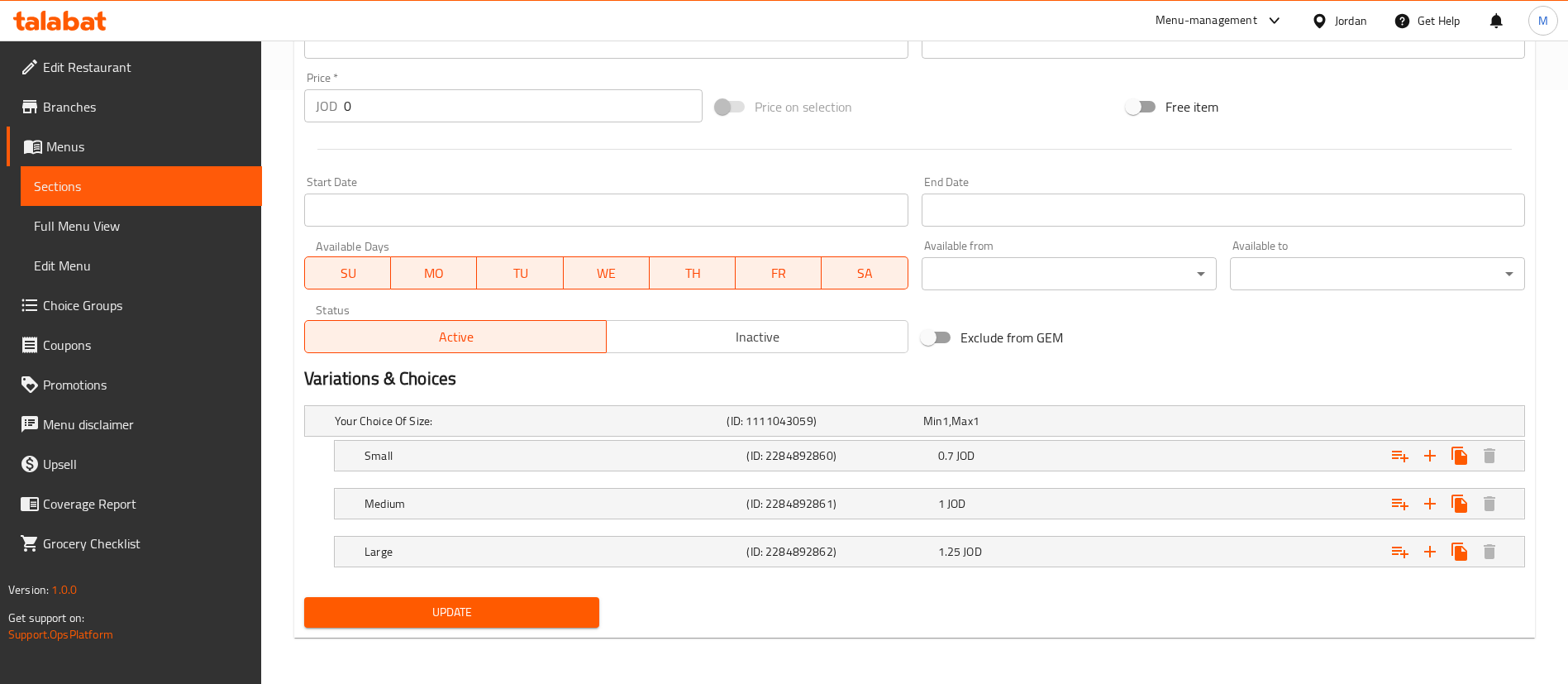
type input "اشتري علبه فول واحصل على الثانية مجانا"
click at [511, 626] on button "Update" at bounding box center [451, 612] width 295 height 31
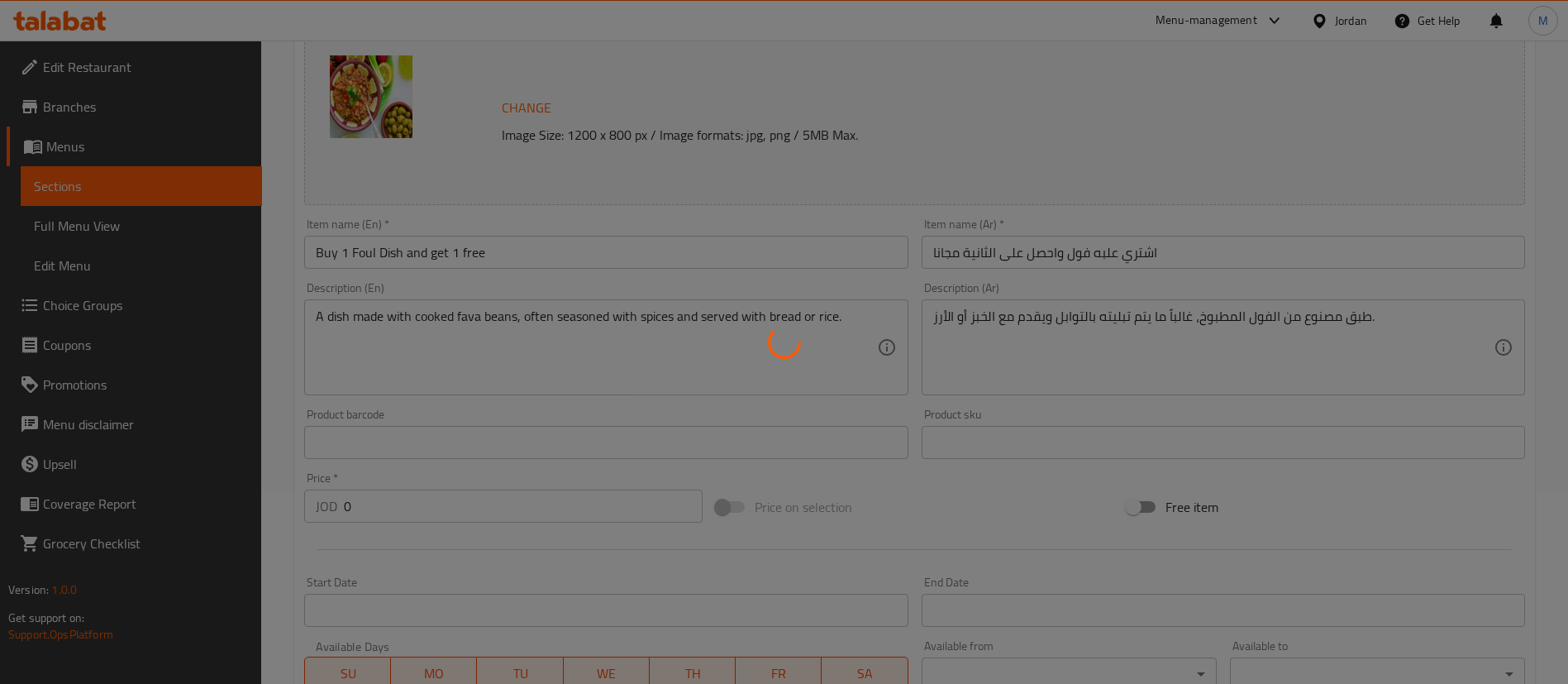
scroll to position [0, 0]
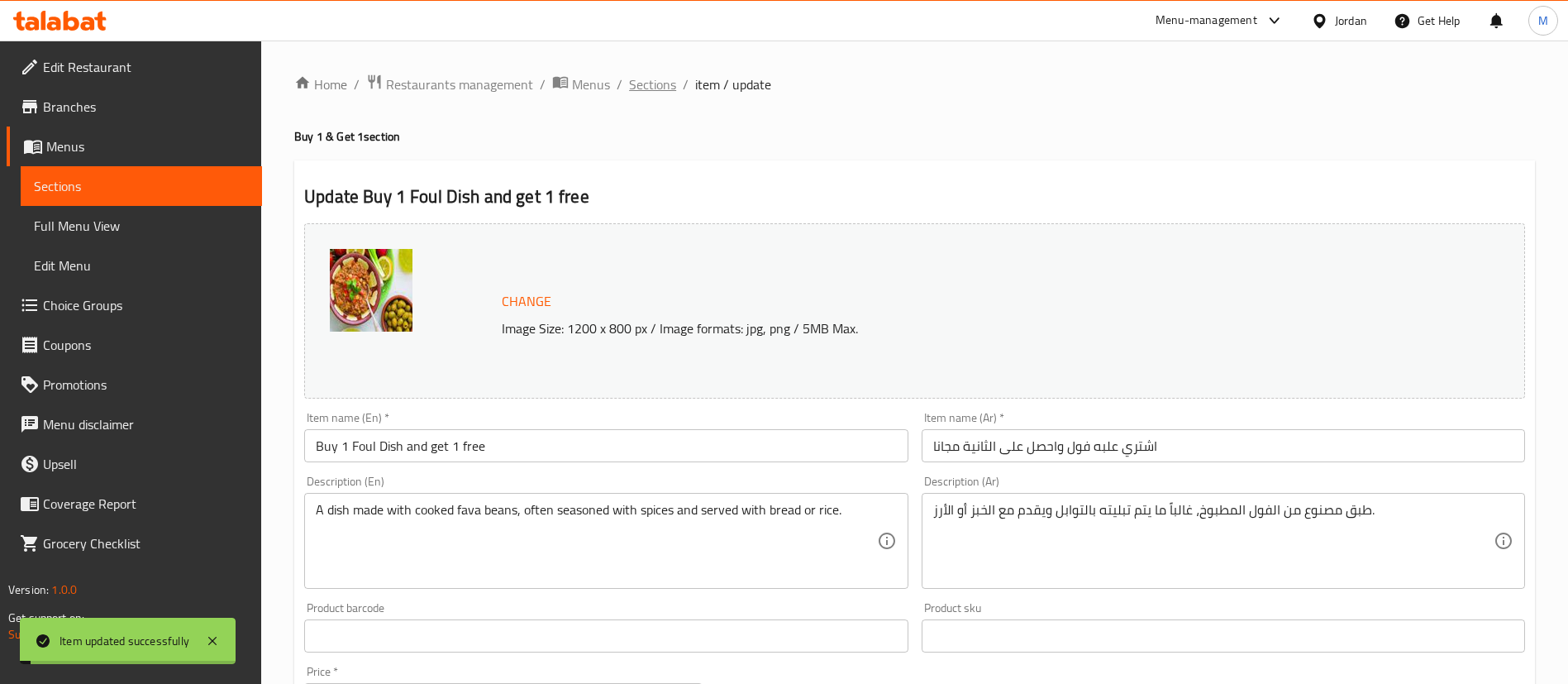
click at [653, 89] on span "Sections" at bounding box center [652, 84] width 47 height 19
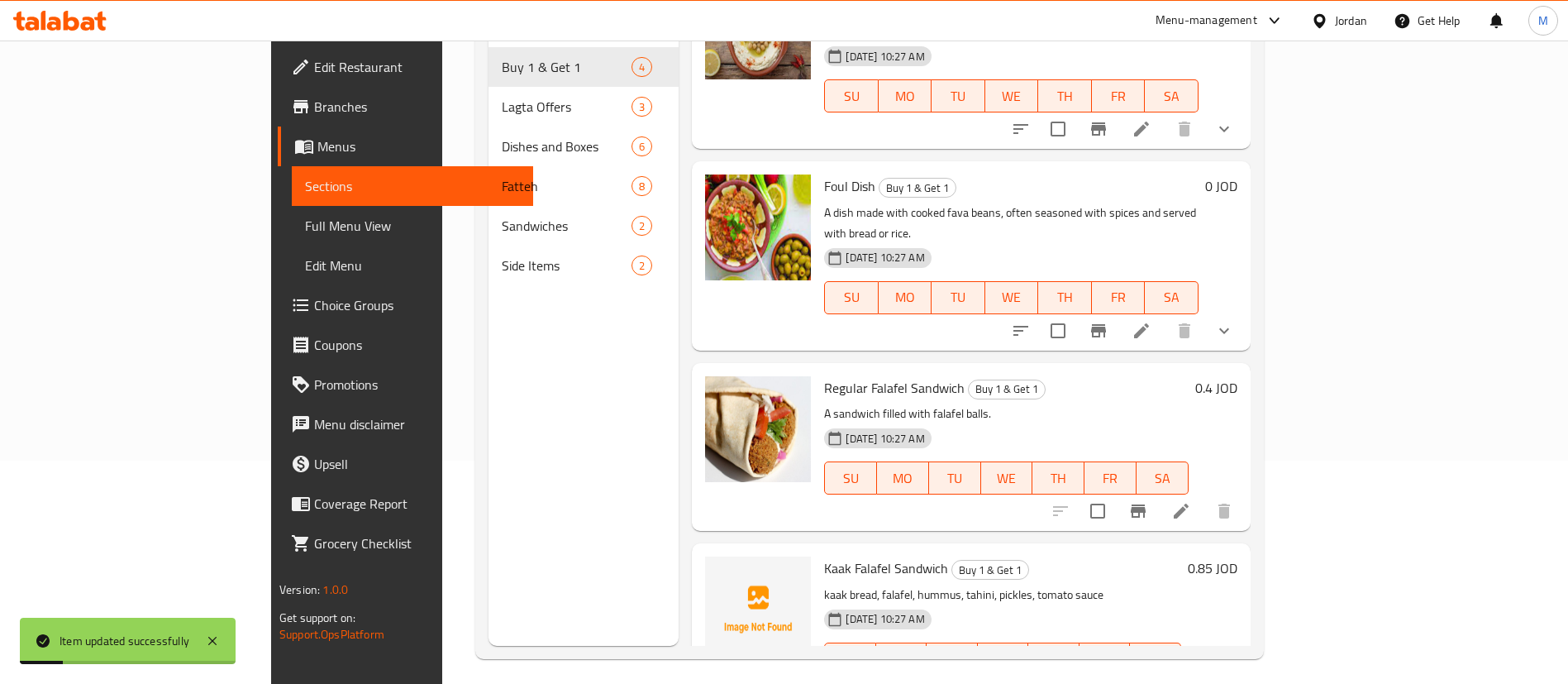
scroll to position [232, 0]
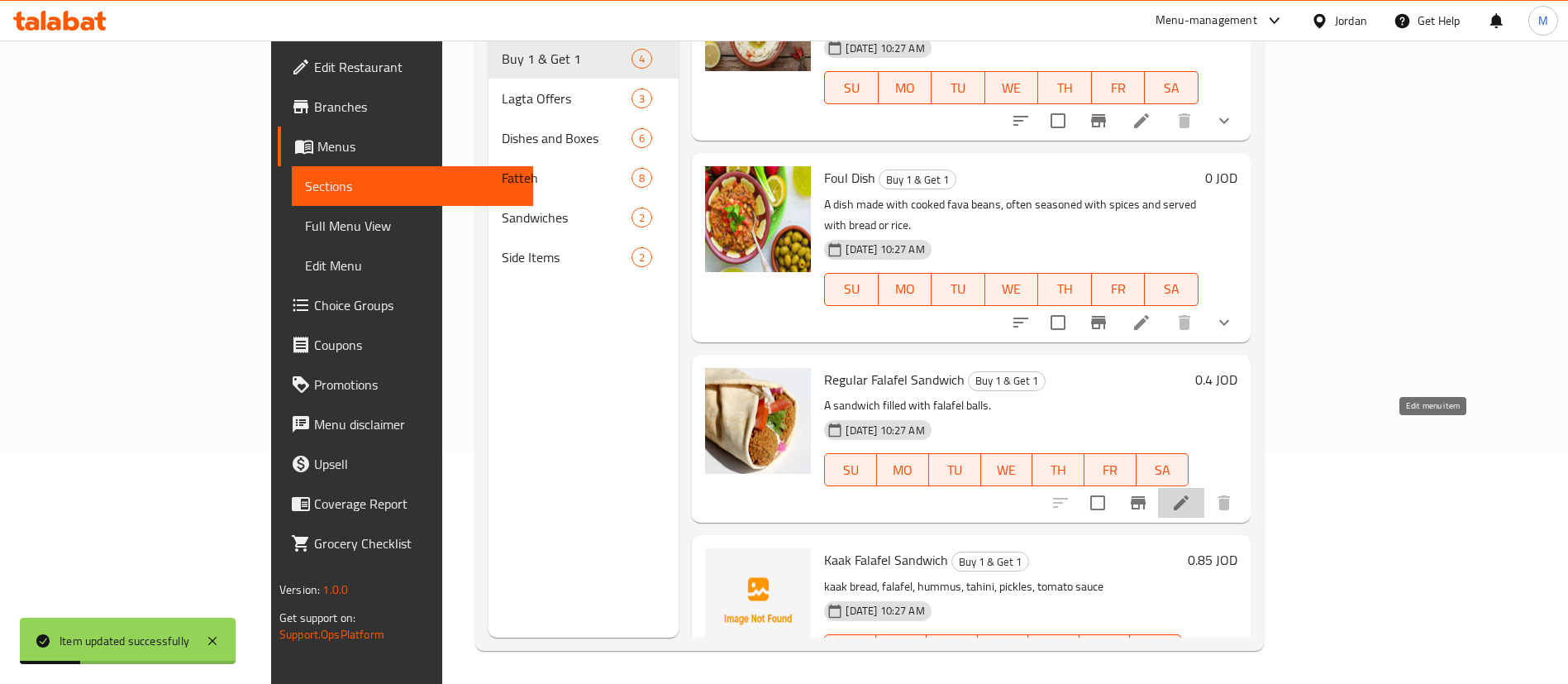
click at [1191, 493] on icon at bounding box center [1181, 503] width 19 height 19
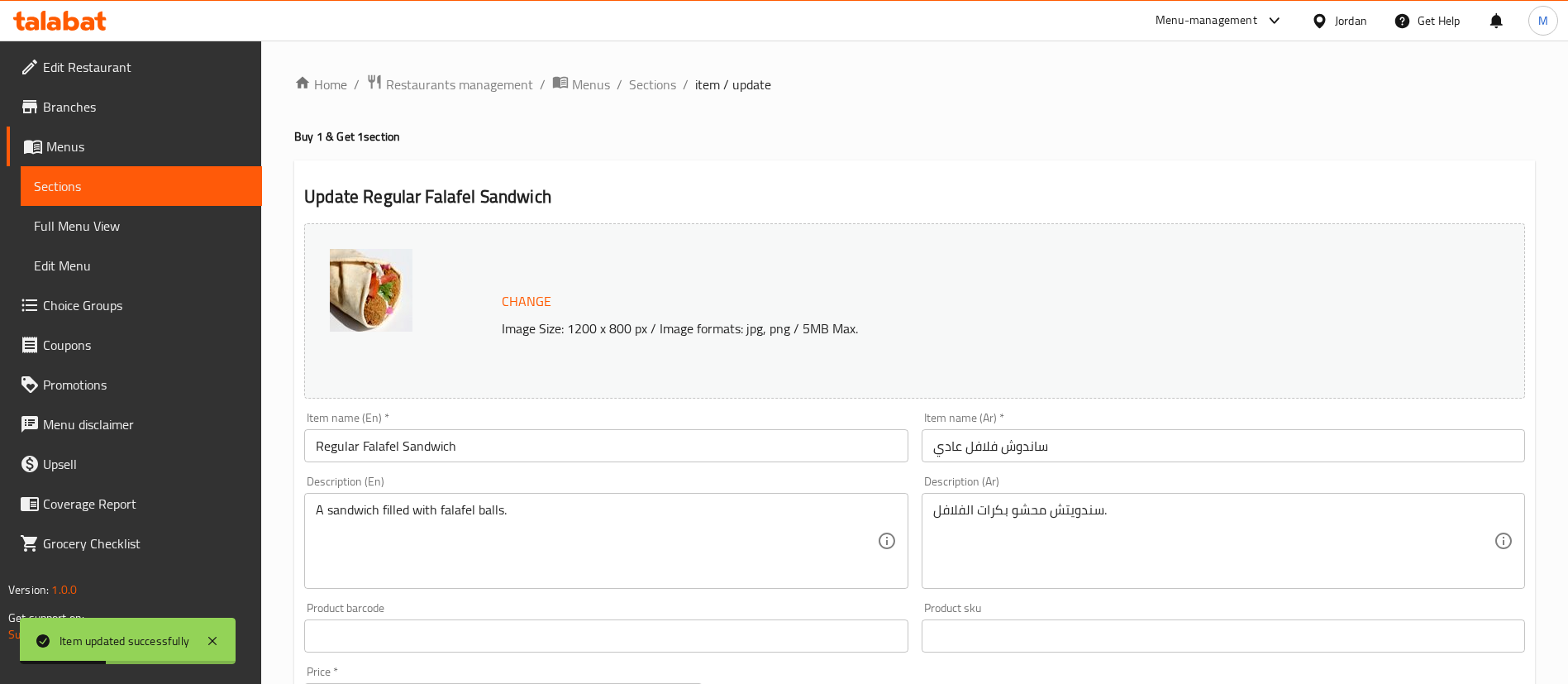
click at [934, 450] on input "ساندوش فلافل عادي" at bounding box center [1223, 445] width 603 height 33
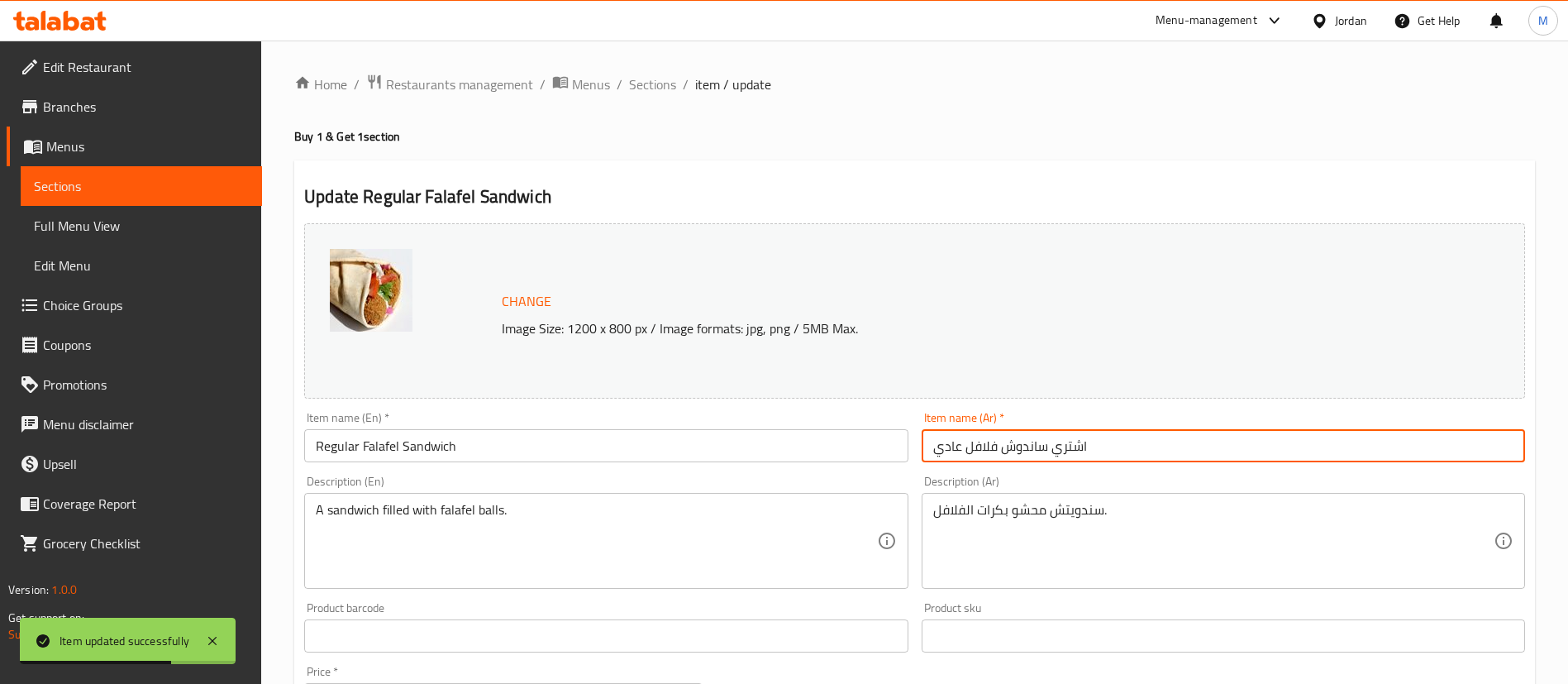
click at [1248, 437] on input "اشتري ساندوش فلافل عادي" at bounding box center [1223, 445] width 603 height 33
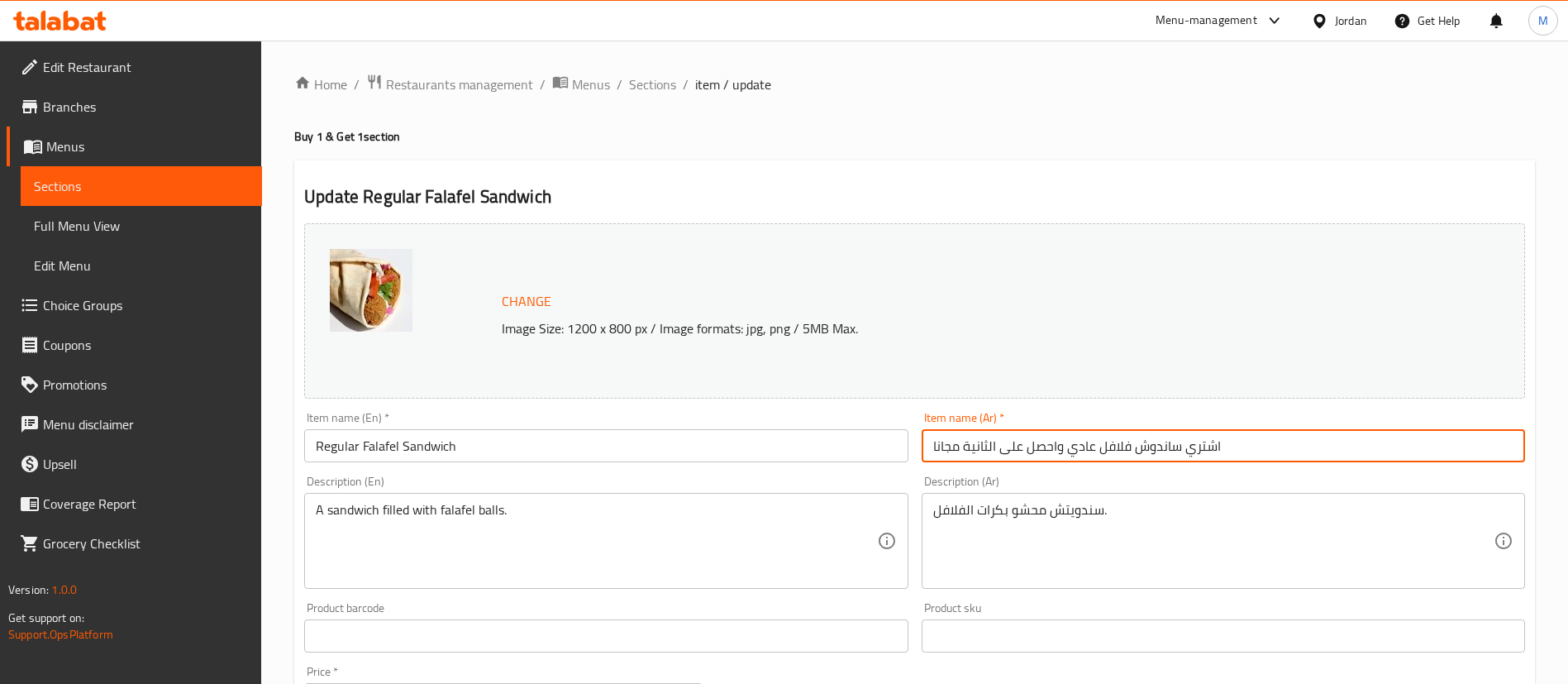
type input "اشتري ساندوش فلافل عادي واحصل على الثانية مجانا"
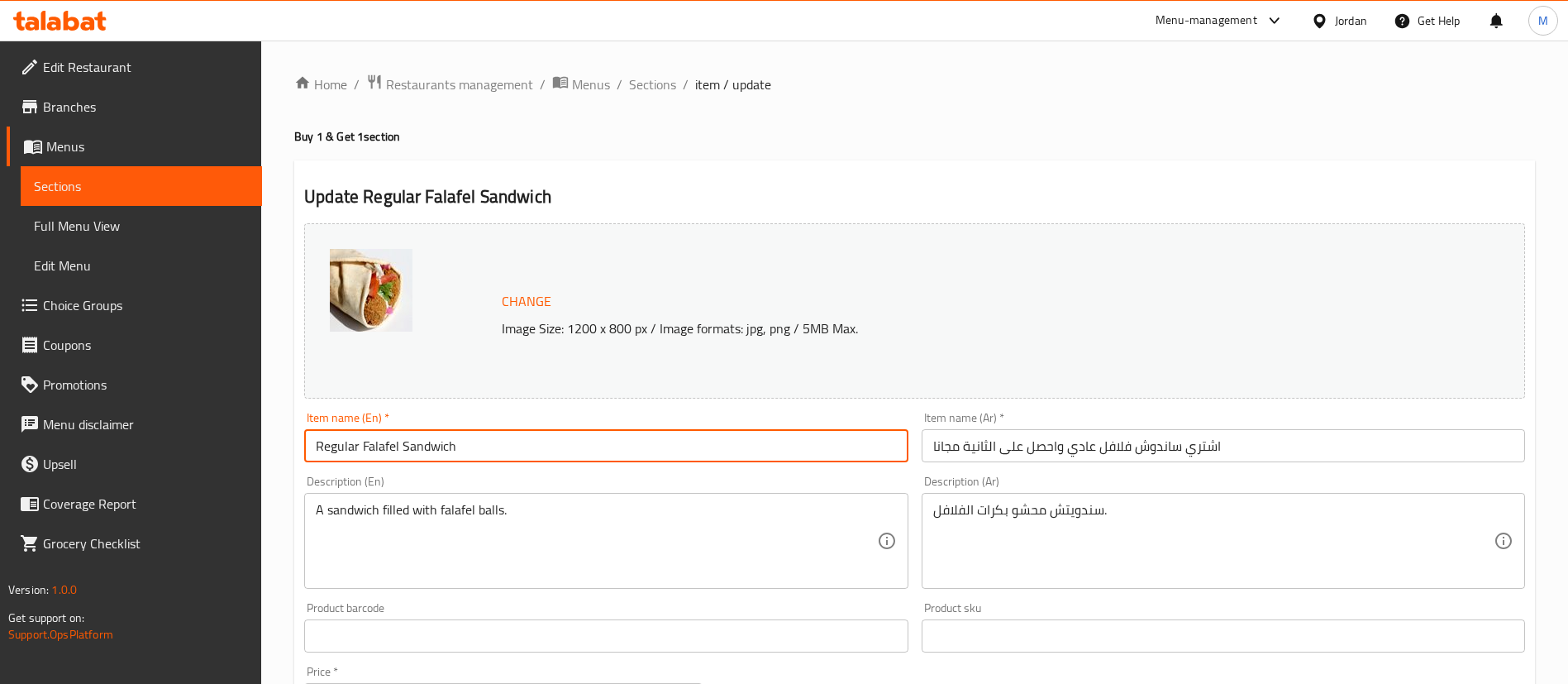
click at [312, 450] on input "Regular Falafel Sandwich" at bounding box center [605, 445] width 603 height 33
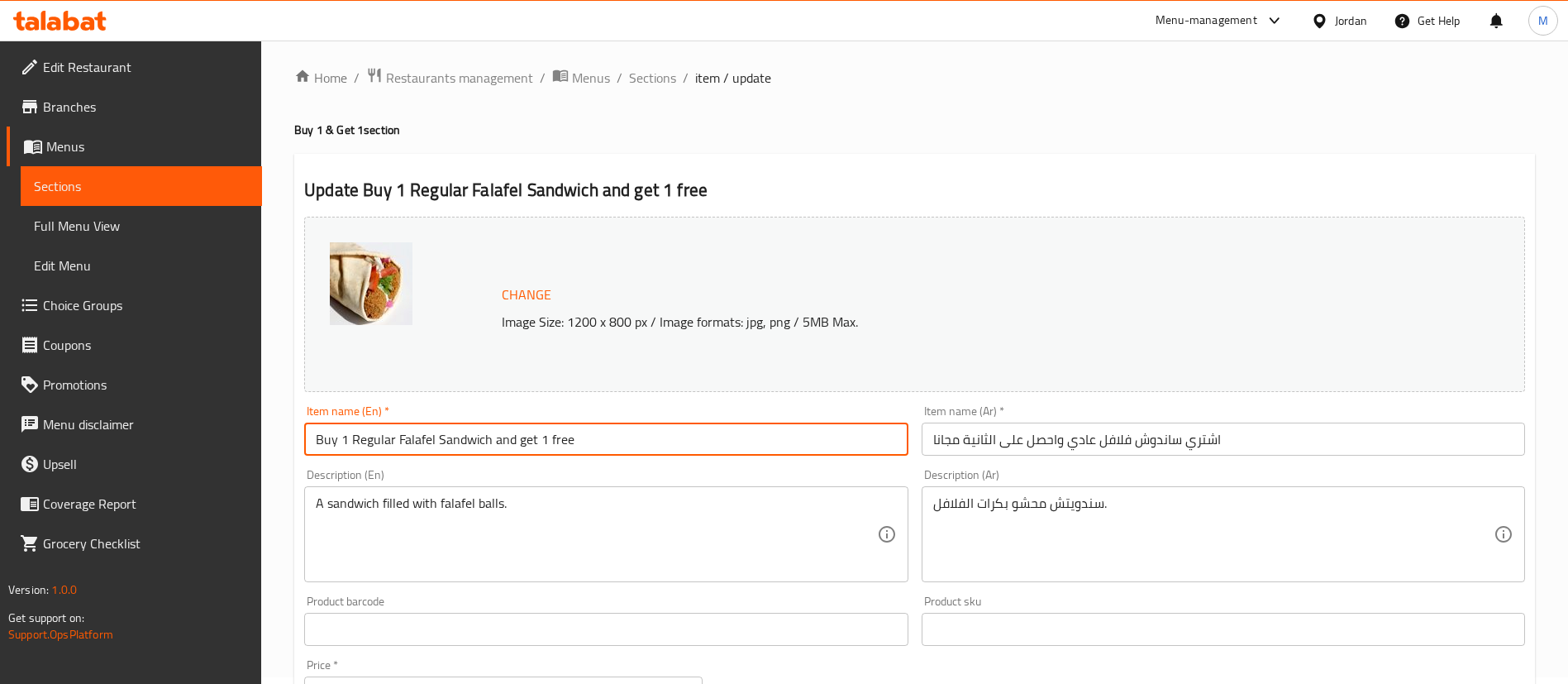
scroll to position [508, 0]
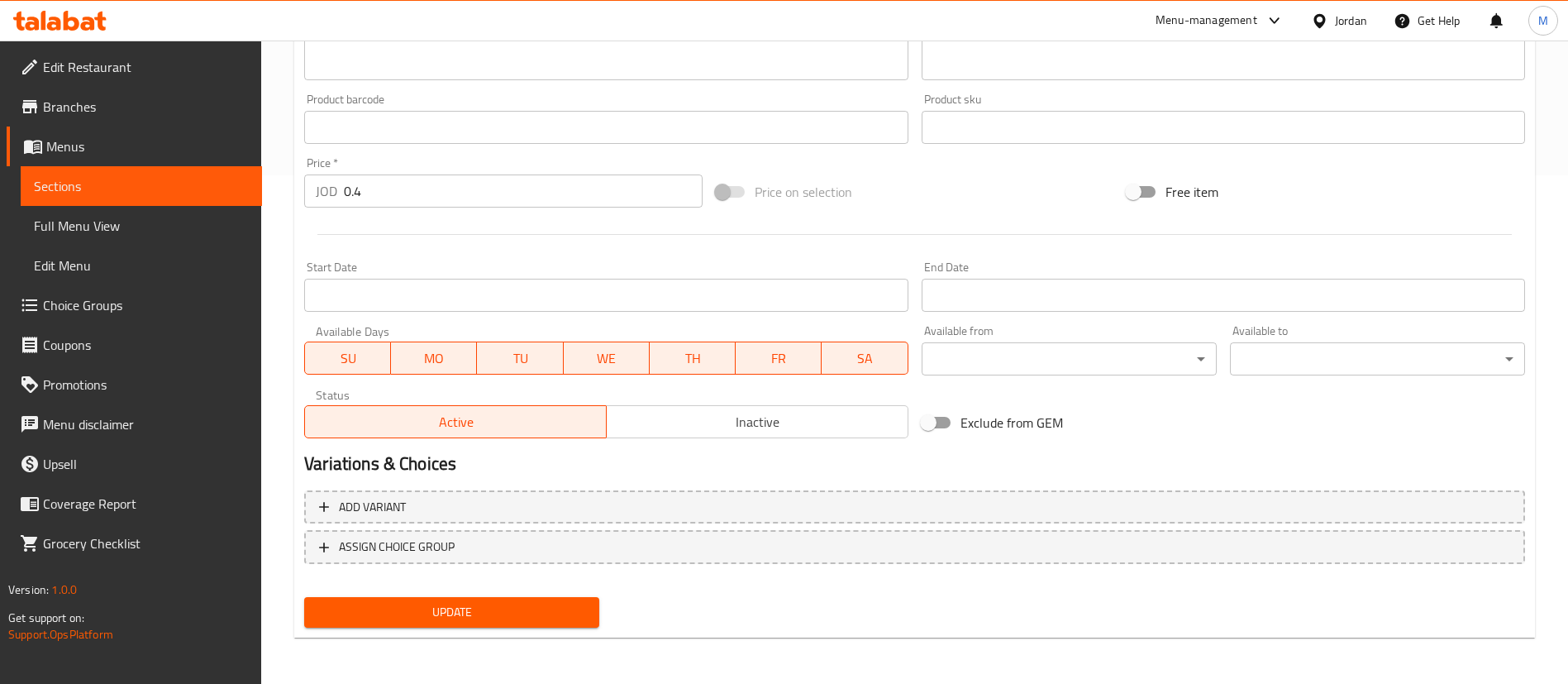
type input "Buy 1 Regular Falafel Sandwich and get 1 free"
click at [450, 628] on div "Update" at bounding box center [451, 612] width 308 height 44
click at [510, 615] on span "Update" at bounding box center [451, 612] width 269 height 20
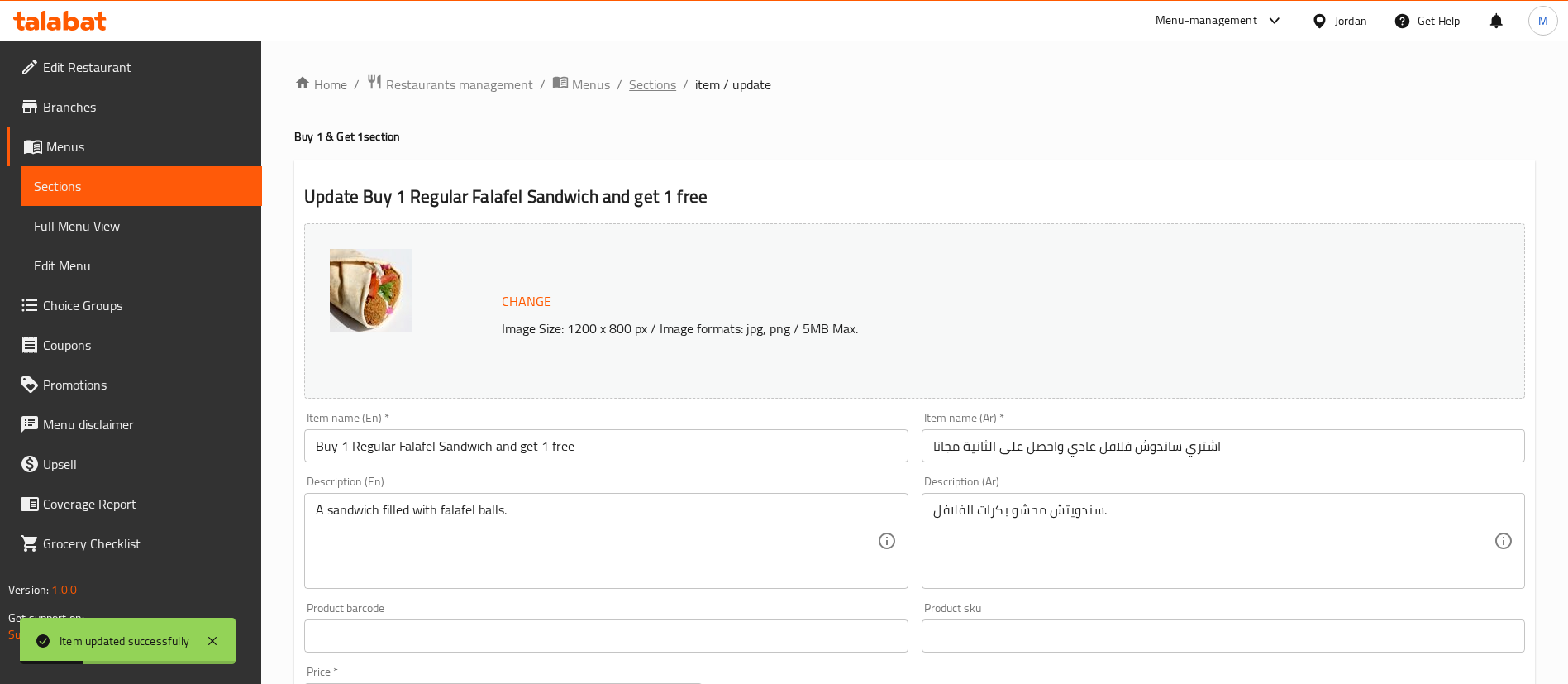
click at [658, 83] on span "Sections" at bounding box center [652, 84] width 47 height 19
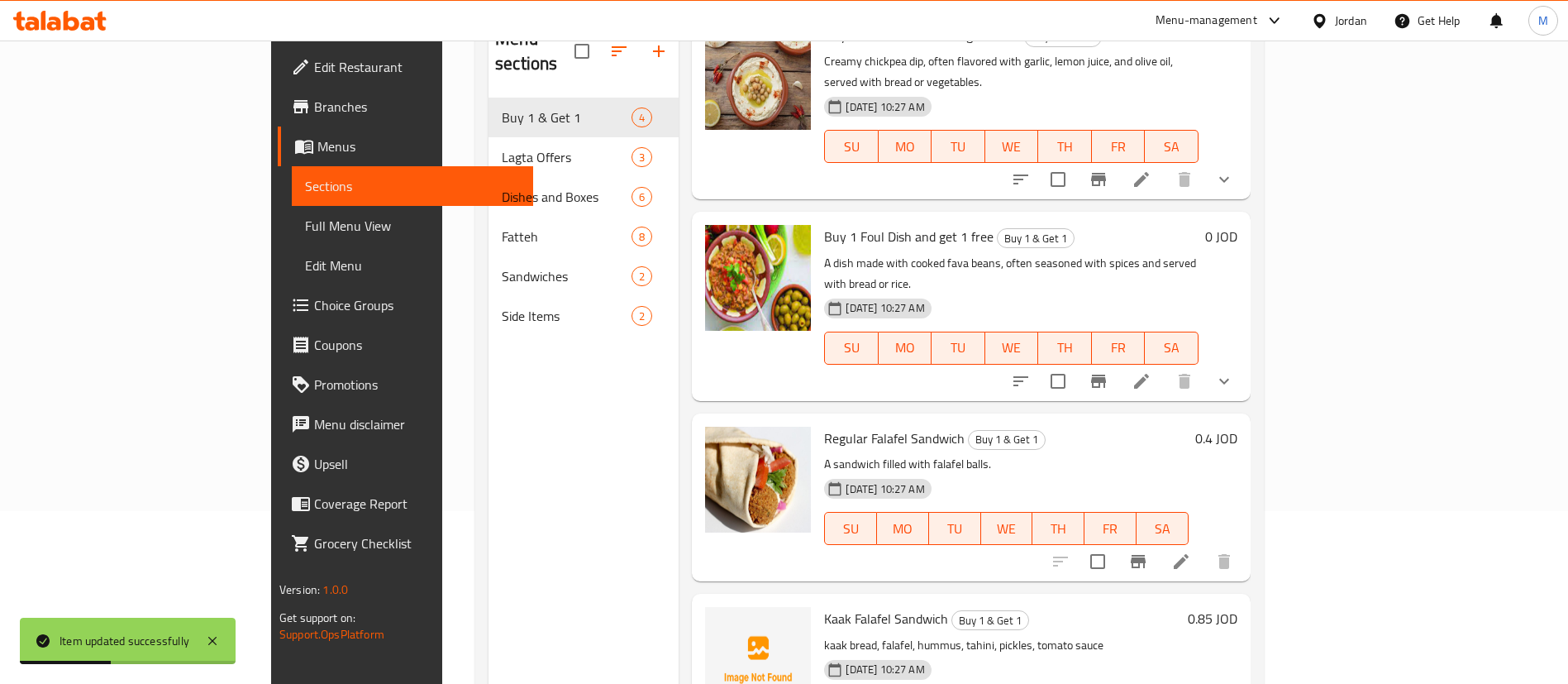
scroll to position [206, 0]
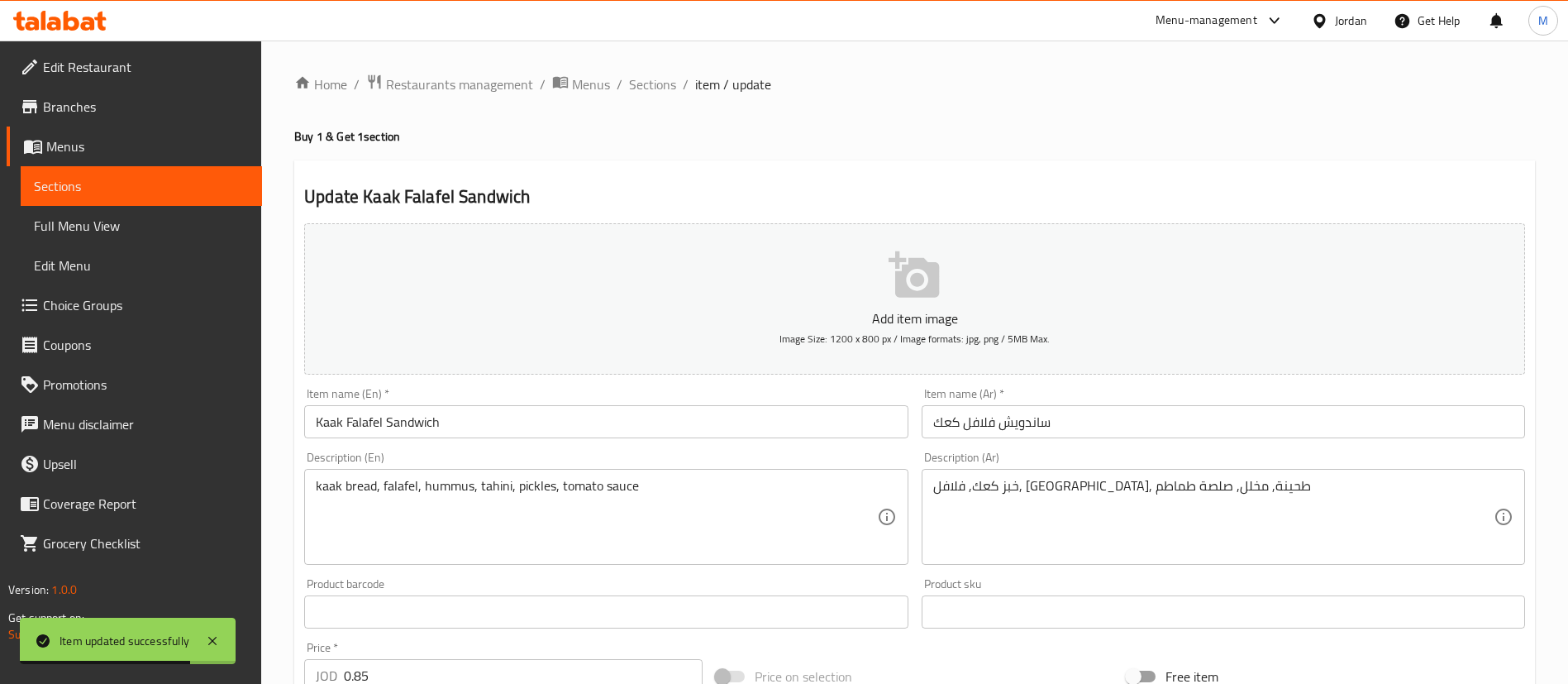
click at [314, 424] on input "Kaak Falafel Sandwich" at bounding box center [605, 421] width 603 height 33
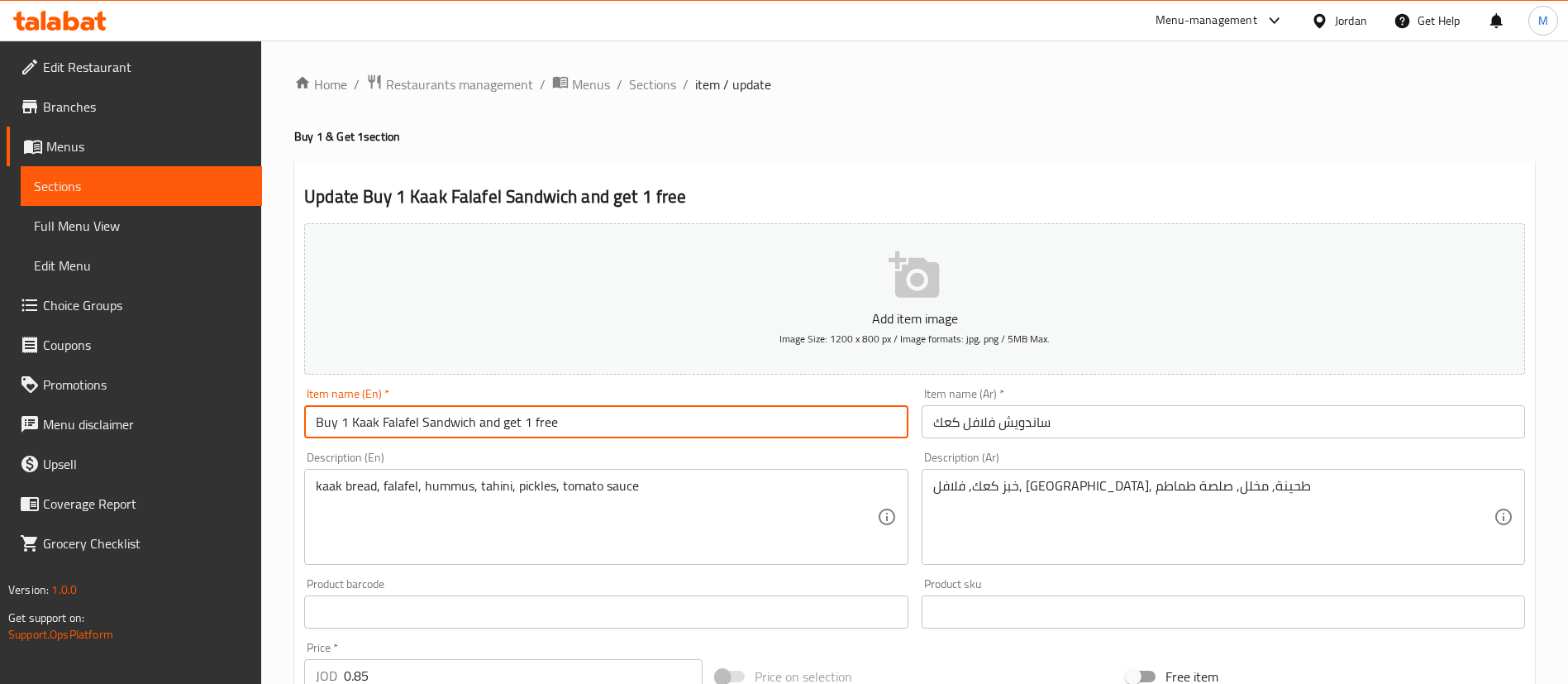
type input "Buy 1 Kaak Falafel Sandwich and get 1 free"
click at [943, 430] on input "ساندويش فلافل كعك" at bounding box center [1223, 421] width 603 height 33
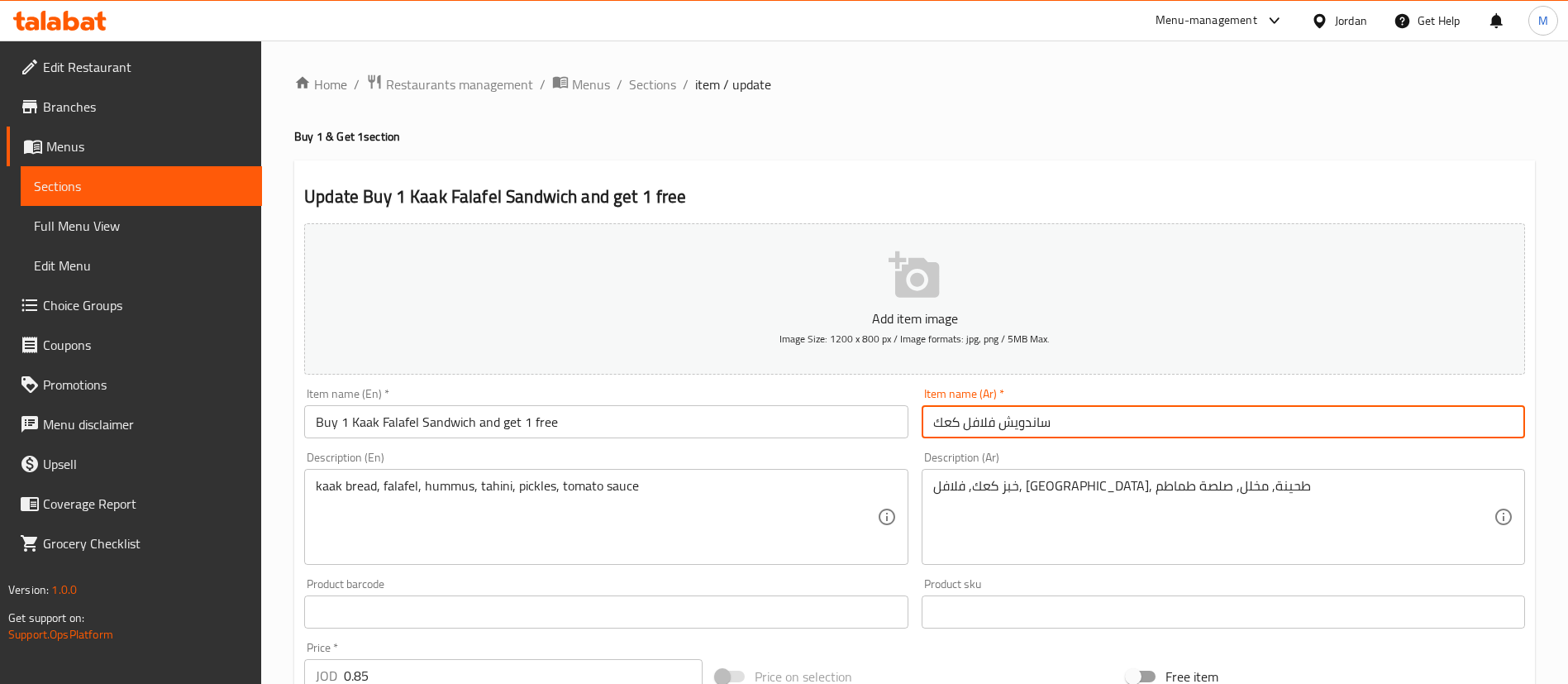
click at [928, 417] on input "ساندويش فلافل كعك" at bounding box center [1223, 421] width 603 height 33
click at [1201, 426] on input "اشتري ساندويش فلافل كعك" at bounding box center [1223, 421] width 603 height 33
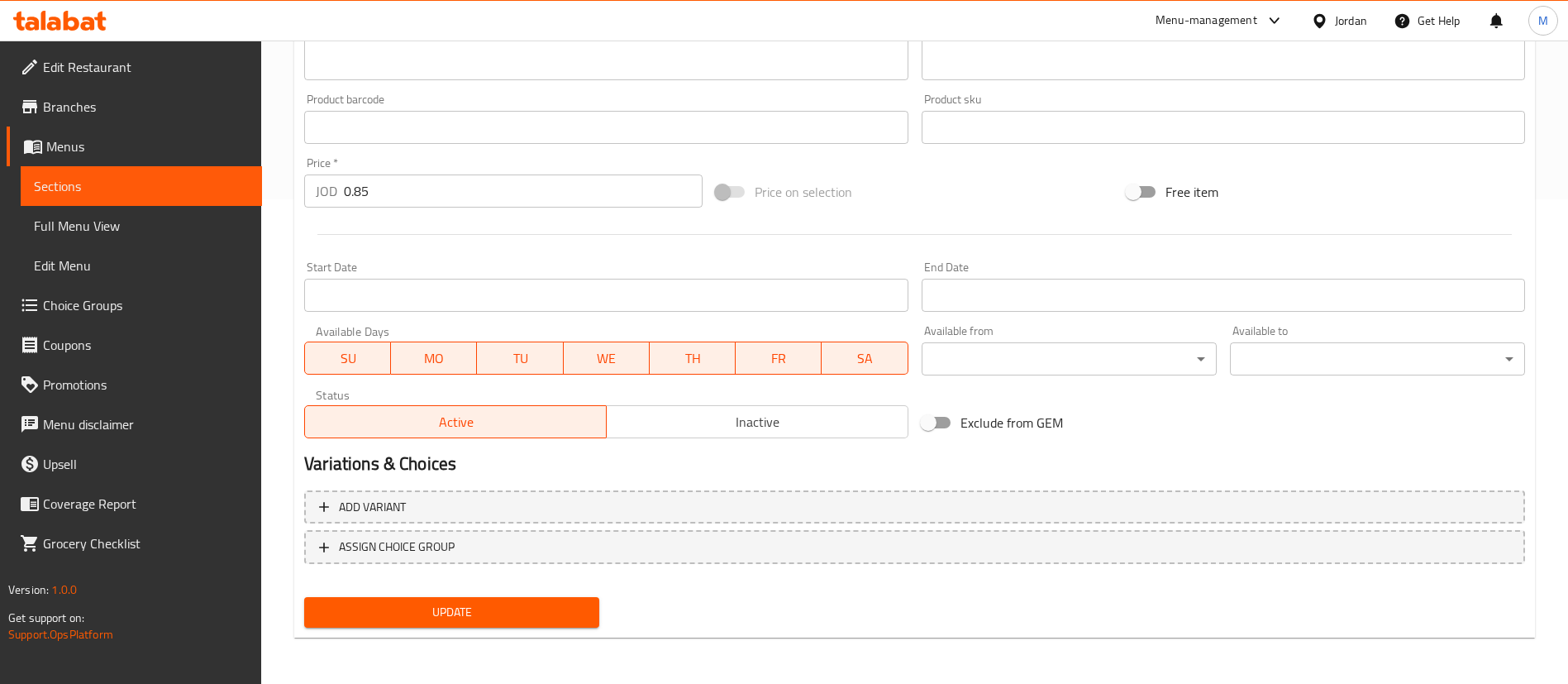
type input "اشتري ساندويش فلافل كعك واحصل على الثانية مجانا"
click at [544, 602] on span "Update" at bounding box center [451, 612] width 269 height 20
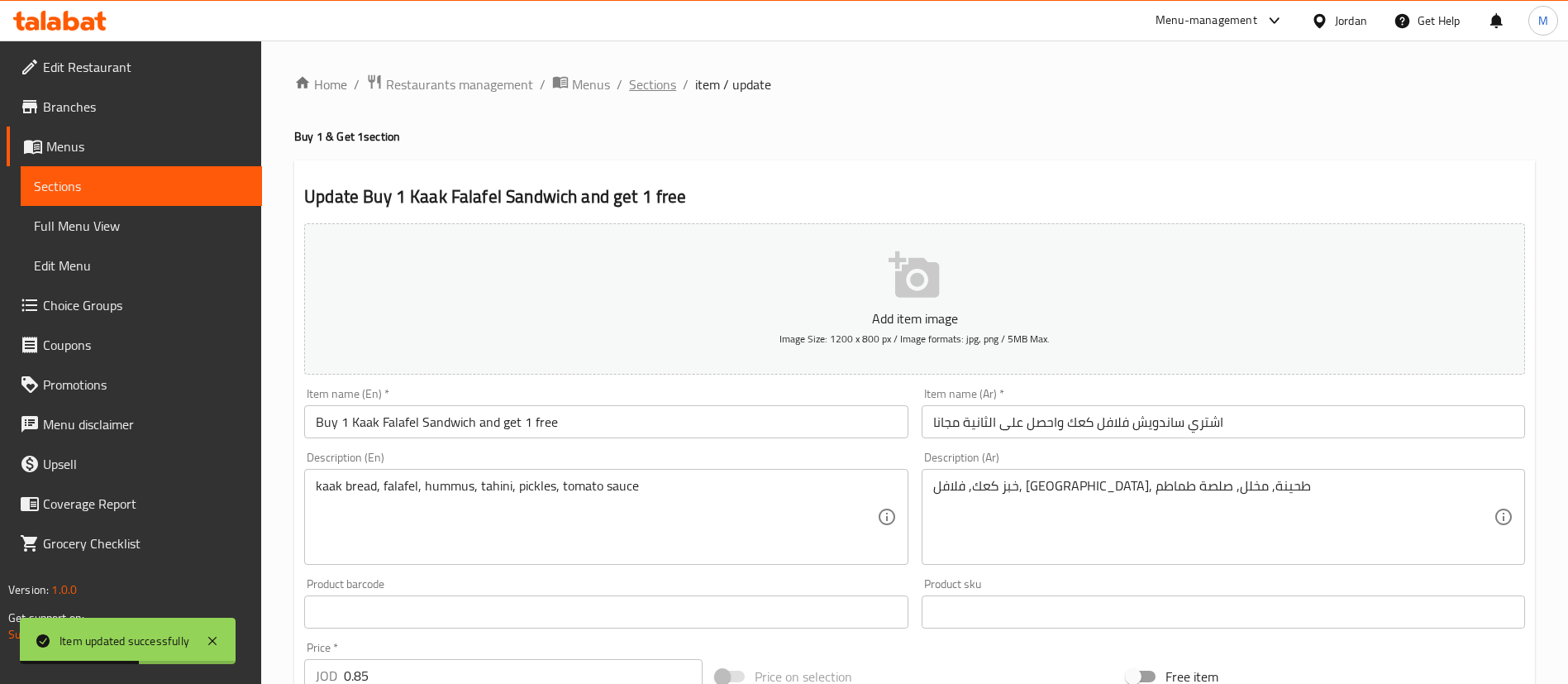
click at [658, 91] on span "Sections" at bounding box center [652, 84] width 47 height 19
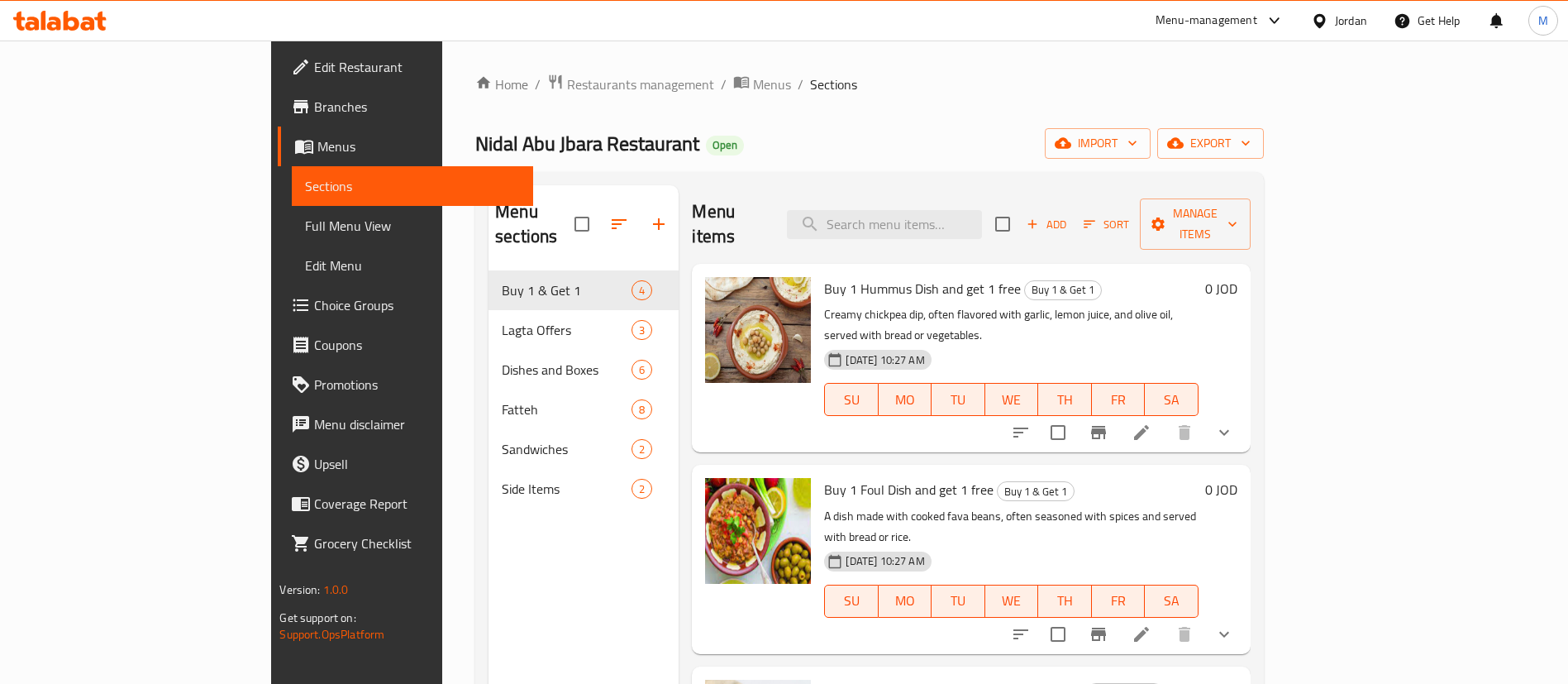
click at [475, 159] on span "Nidal Abu Jbara Restaurant" at bounding box center [587, 143] width 224 height 37
copy span "Nidal Abu Jbara Restaurant"
click at [567, 83] on span "Restaurants management" at bounding box center [640, 84] width 148 height 19
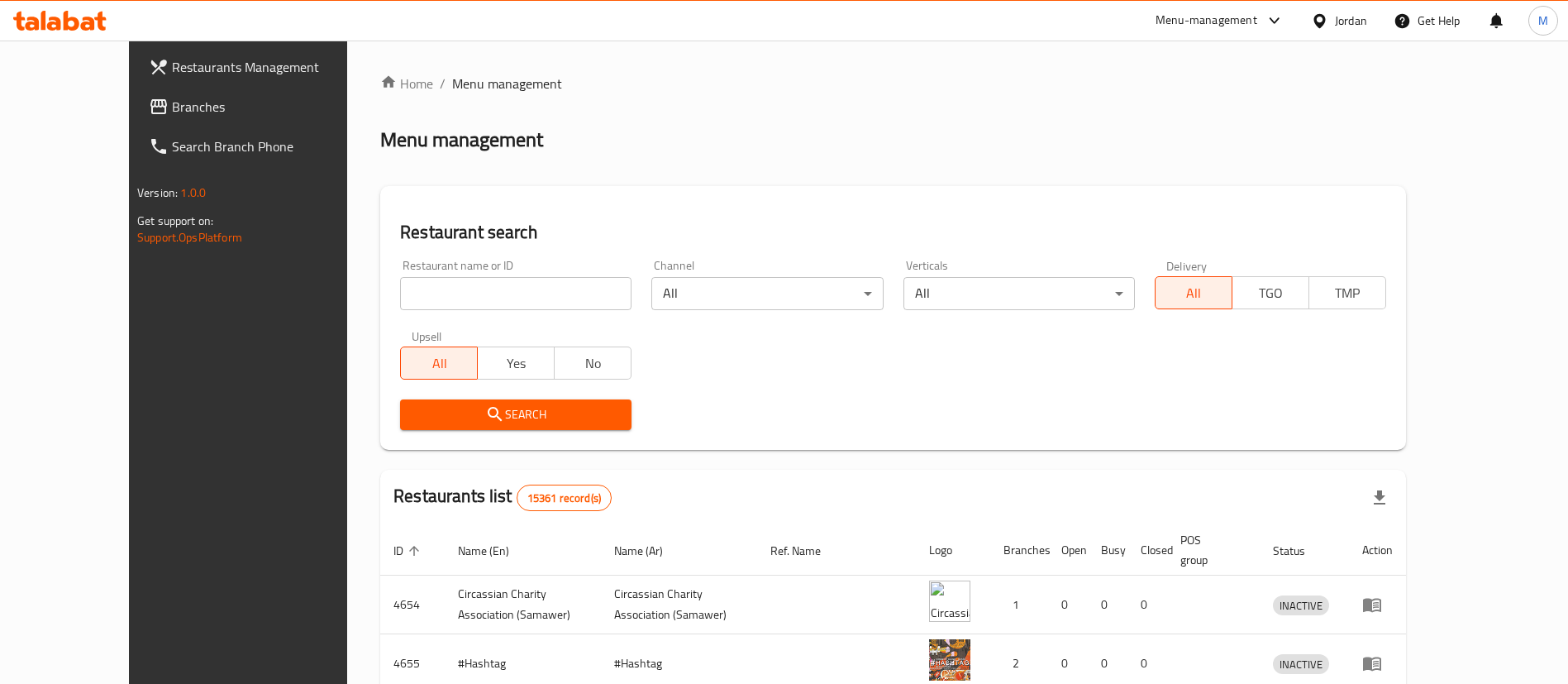
click at [199, 57] on span "Restaurants Management" at bounding box center [275, 67] width 206 height 19
